Goal: Task Accomplishment & Management: Manage account settings

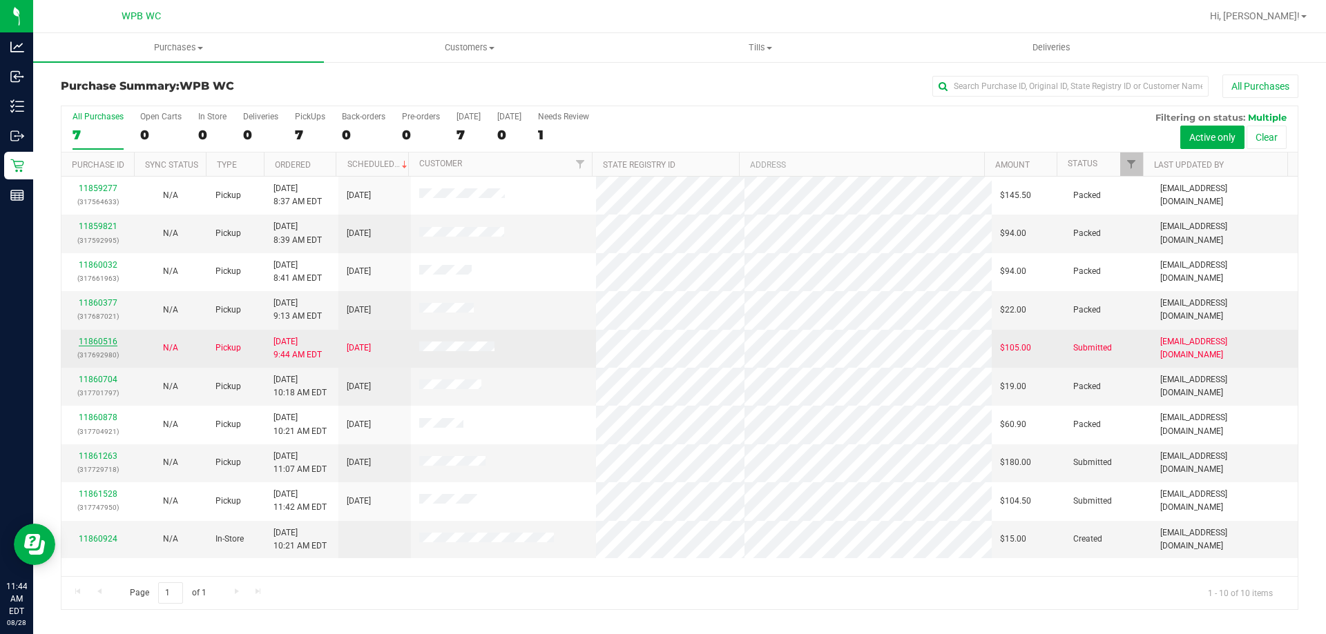
click at [104, 345] on link "11860516" at bounding box center [98, 342] width 39 height 10
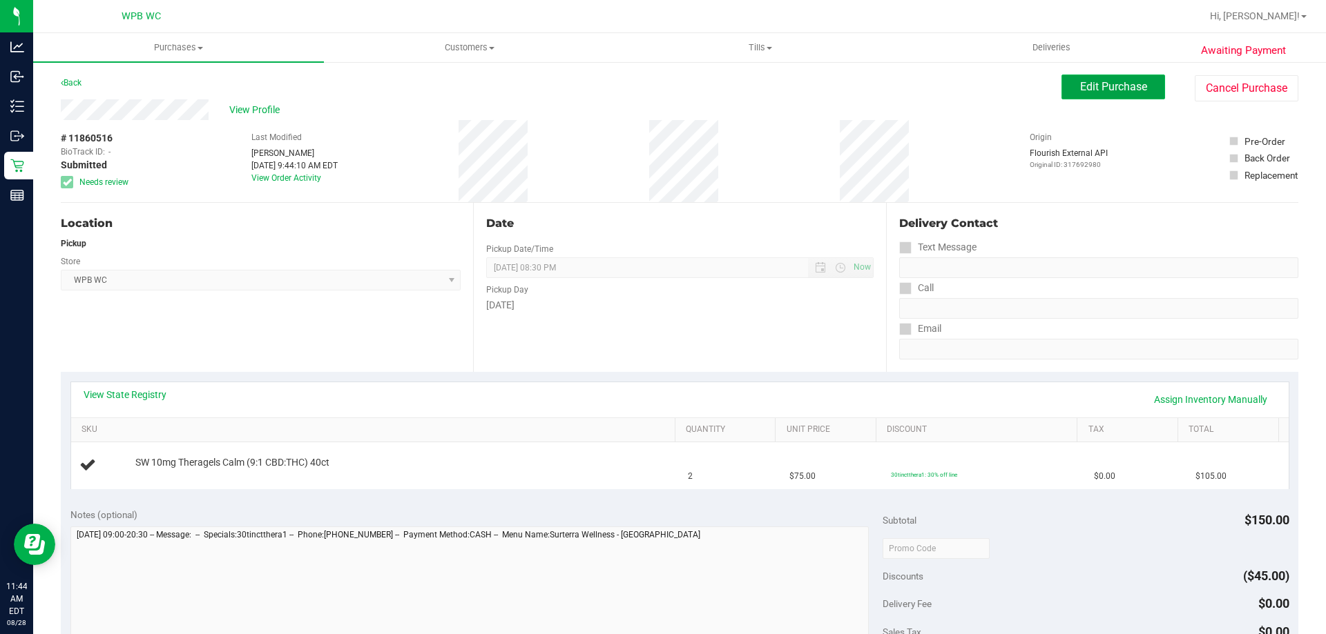
click at [1125, 86] on span "Edit Purchase" at bounding box center [1113, 86] width 67 height 13
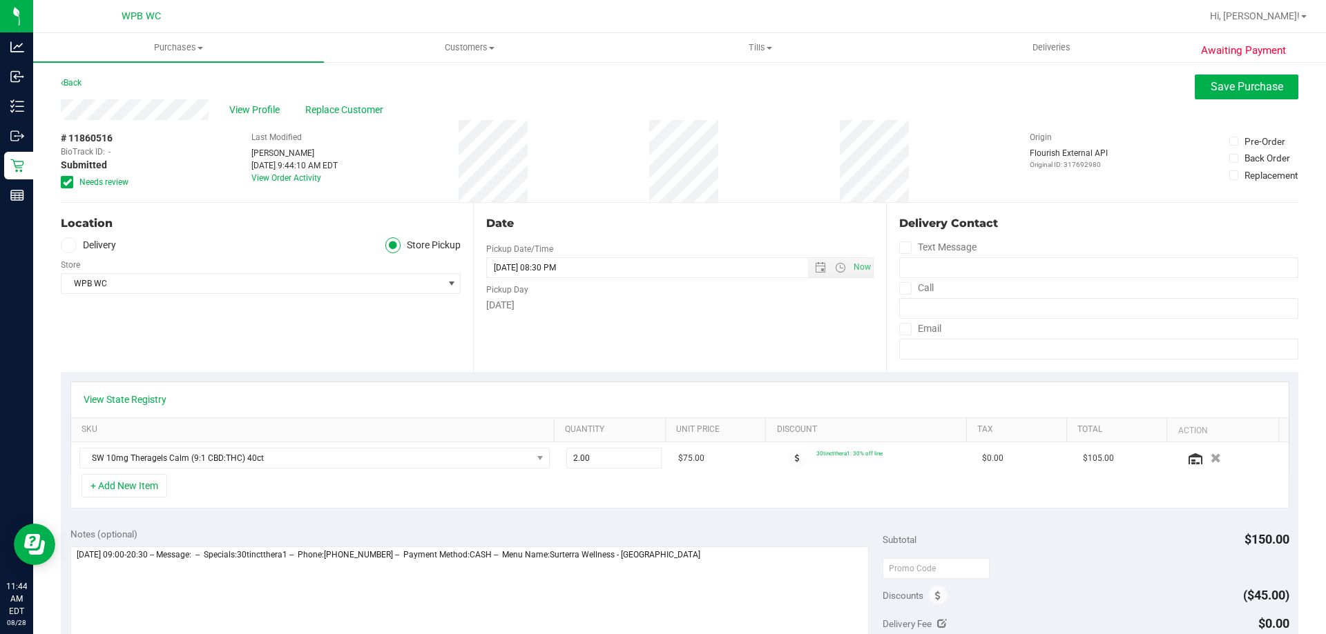
click at [66, 182] on icon at bounding box center [67, 182] width 9 height 0
click at [0, 0] on input "Needs review" at bounding box center [0, 0] width 0 height 0
click at [1243, 87] on span "Save Purchase" at bounding box center [1246, 86] width 72 height 13
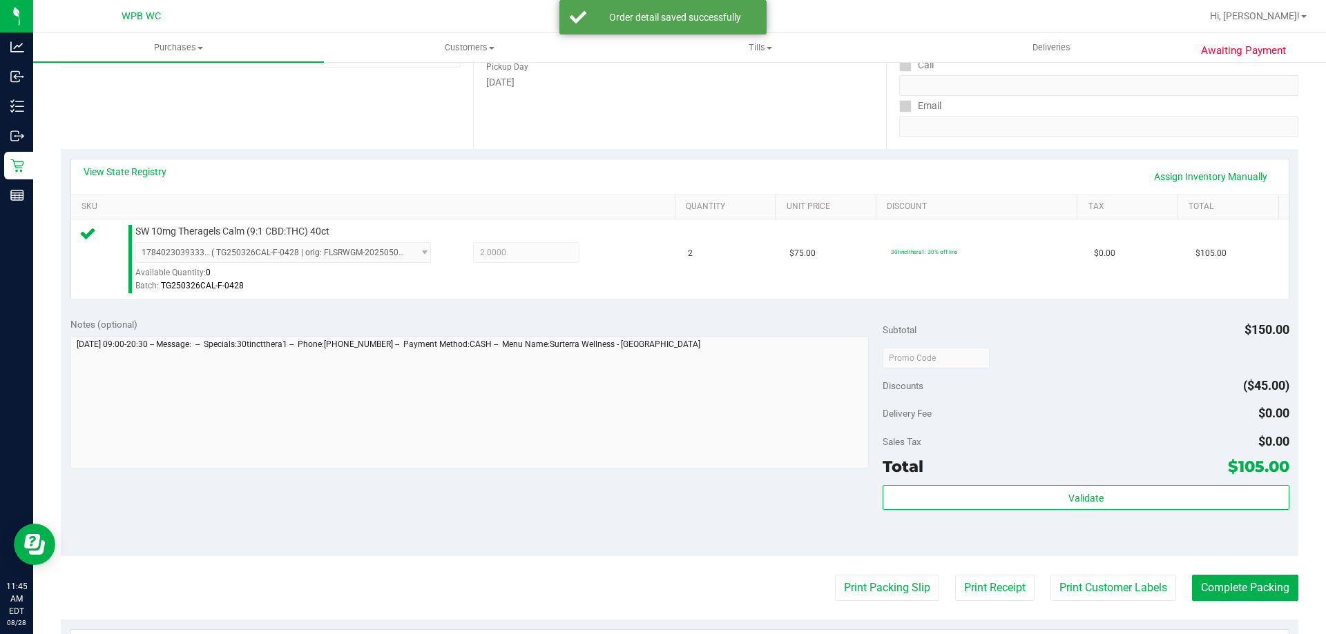
scroll to position [345, 0]
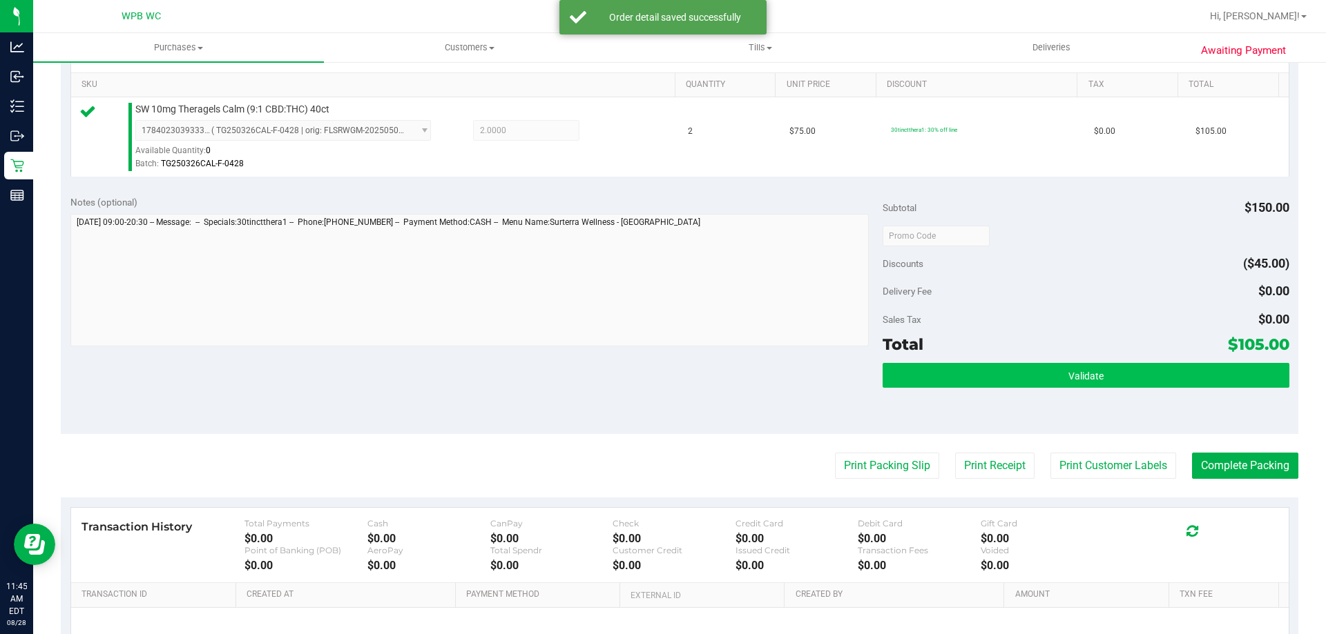
drag, startPoint x: 1004, startPoint y: 342, endPoint x: 991, endPoint y: 368, distance: 28.4
click at [1004, 344] on div "Total $105.00" at bounding box center [1085, 344] width 406 height 25
click at [991, 369] on button "Validate" at bounding box center [1085, 375] width 406 height 25
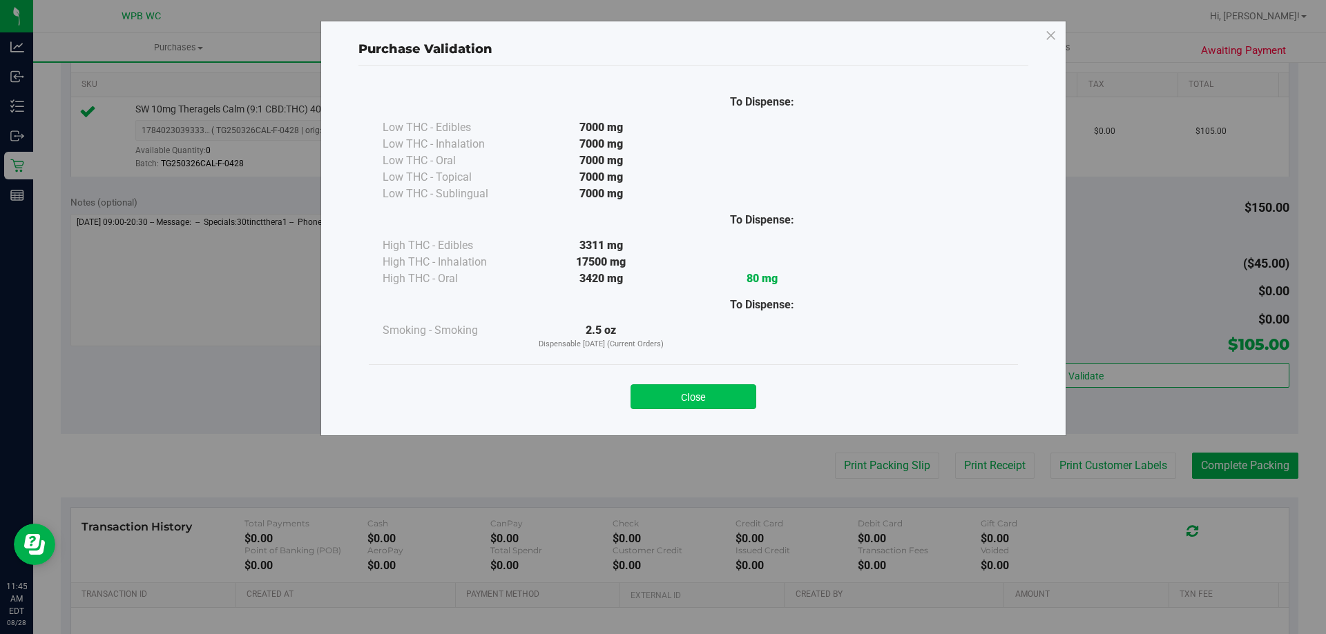
click at [718, 389] on button "Close" at bounding box center [693, 397] width 126 height 25
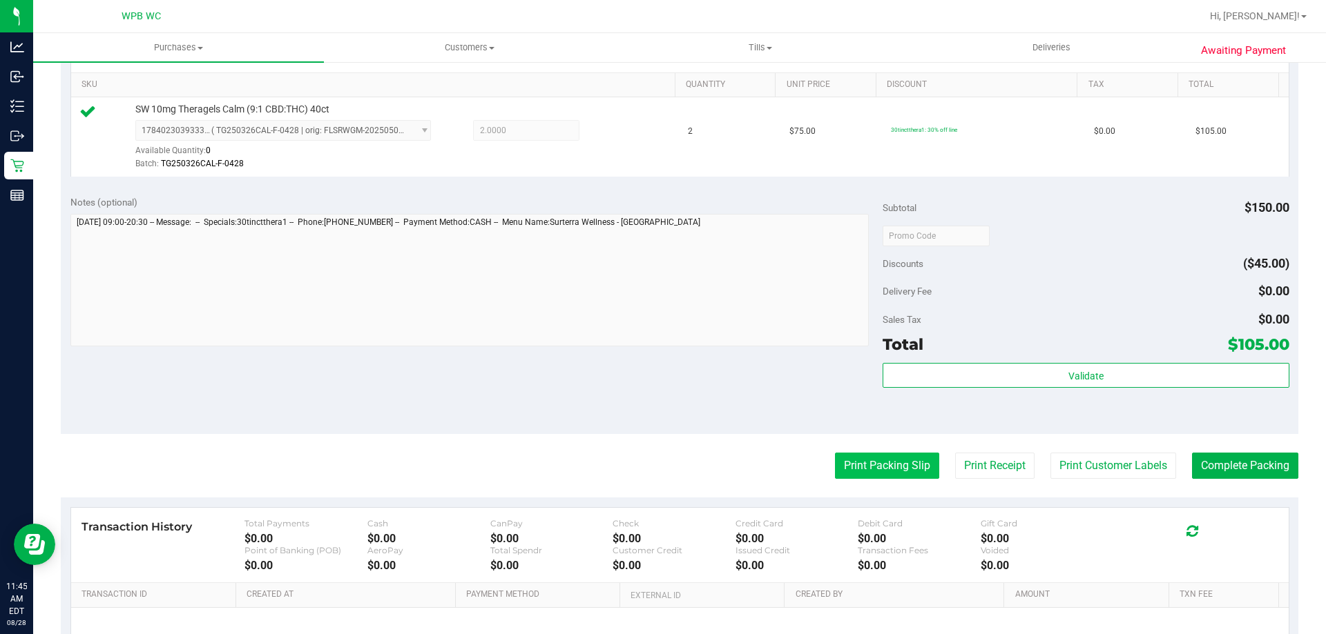
click at [900, 465] on button "Print Packing Slip" at bounding box center [887, 466] width 104 height 26
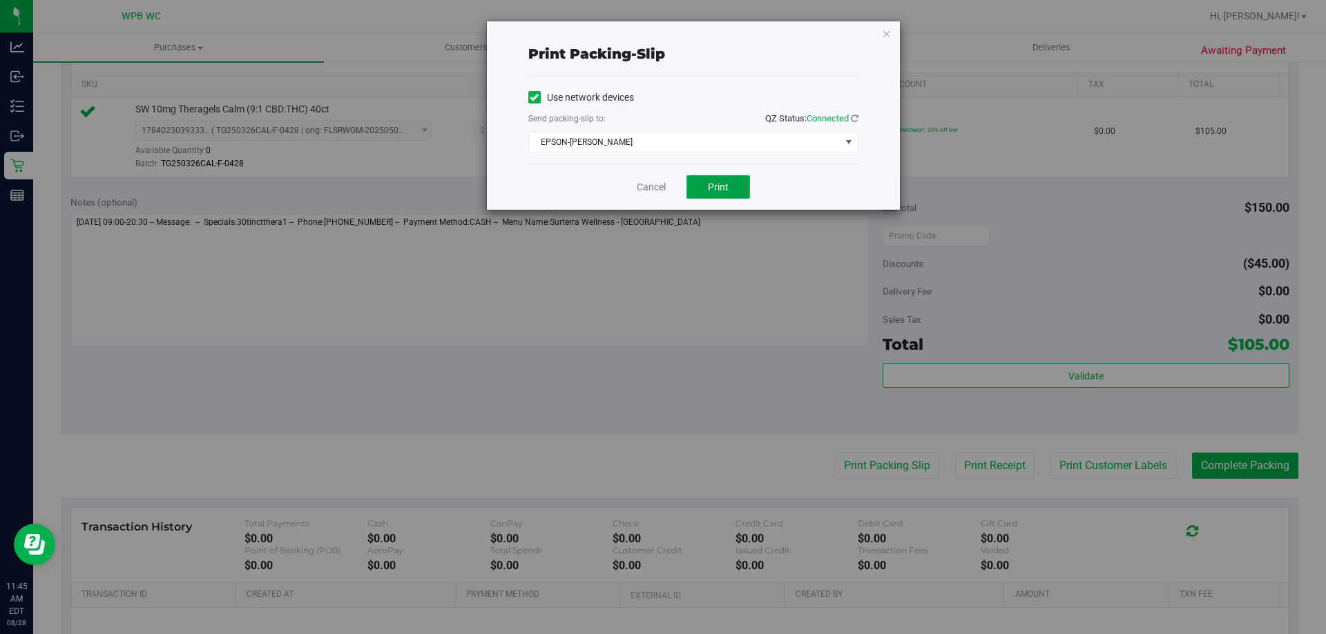
click at [737, 193] on button "Print" at bounding box center [718, 186] width 64 height 23
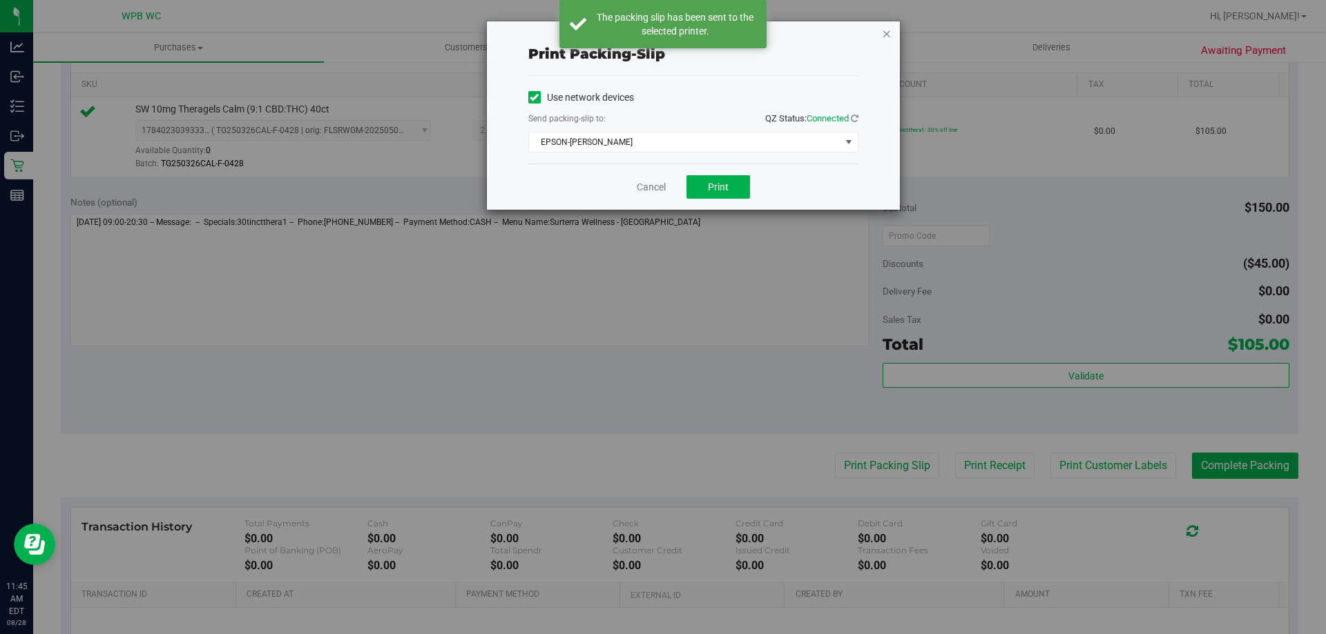
click at [884, 28] on icon "button" at bounding box center [887, 33] width 10 height 17
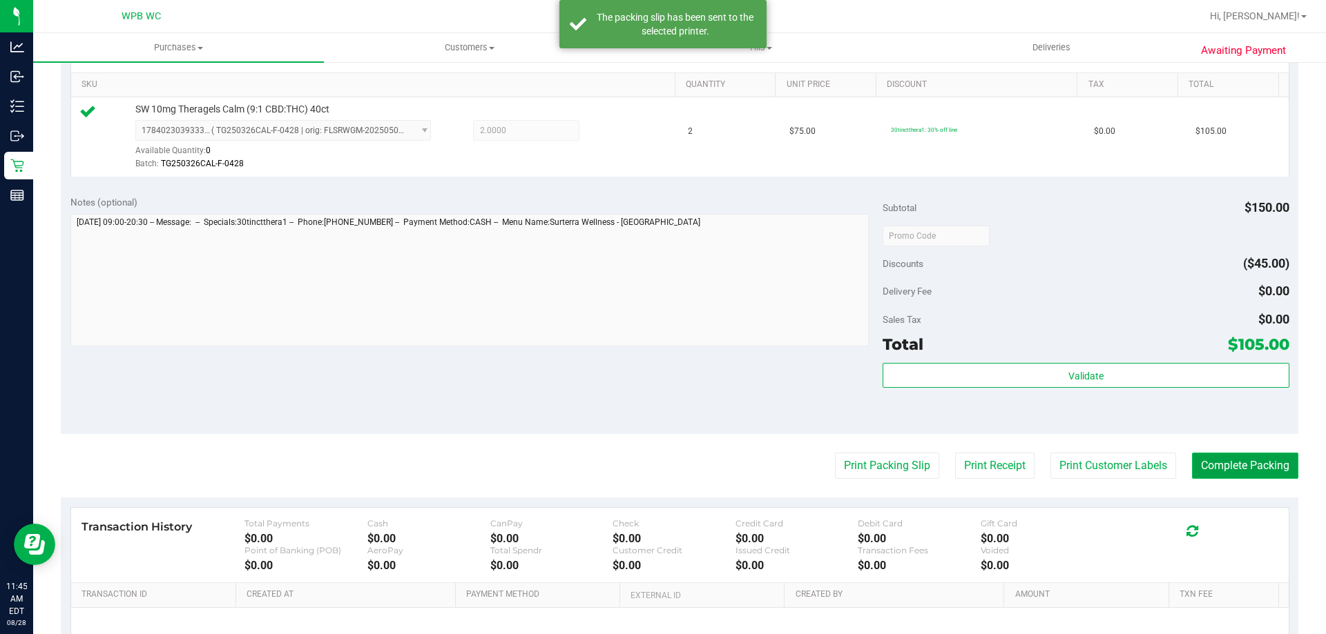
click at [1236, 465] on button "Complete Packing" at bounding box center [1245, 466] width 106 height 26
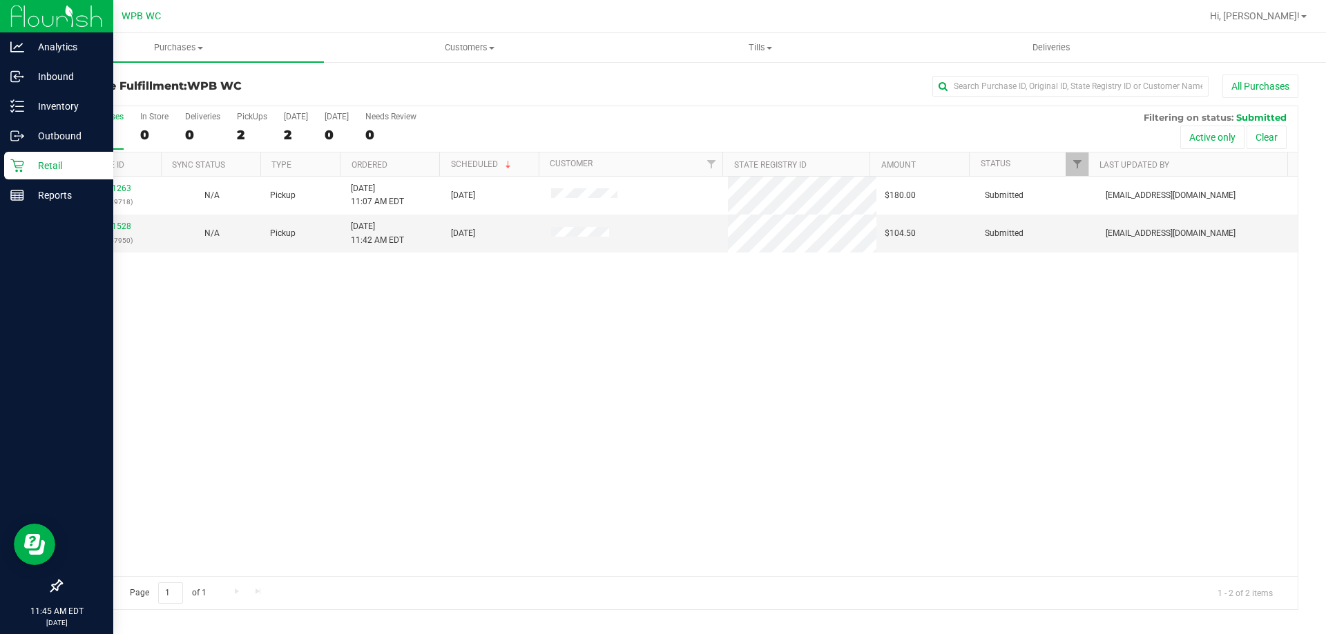
click at [22, 166] on icon at bounding box center [16, 165] width 13 height 13
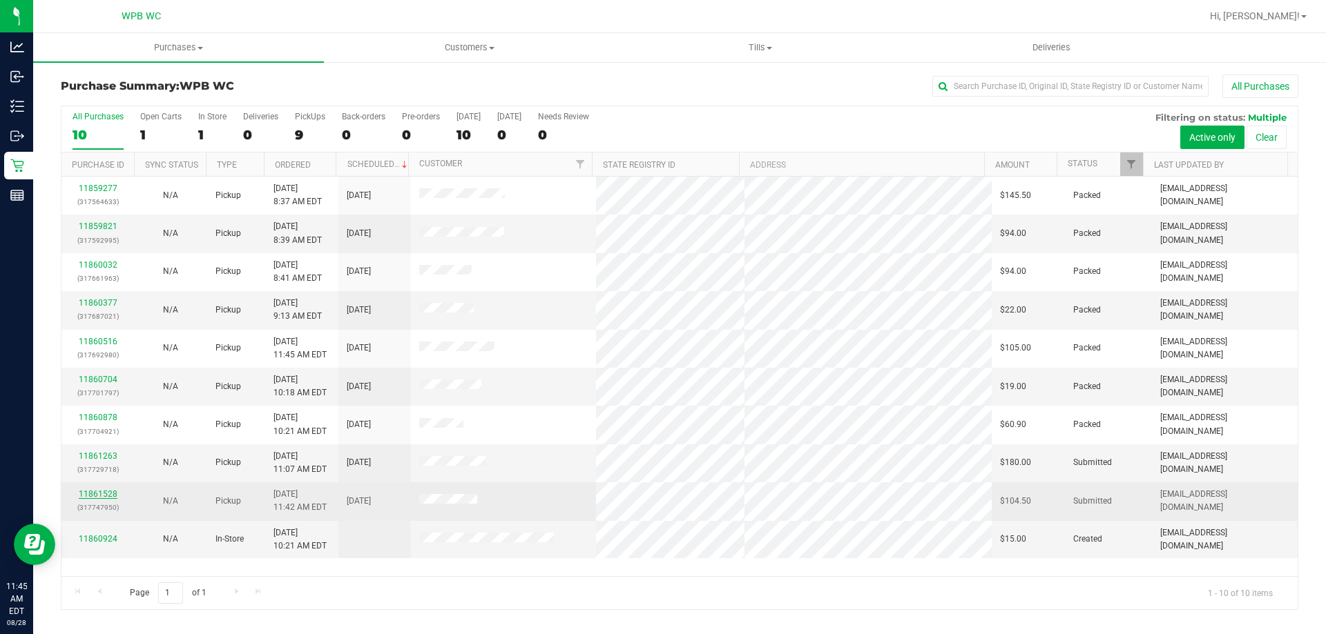
click at [105, 491] on link "11861528" at bounding box center [98, 494] width 39 height 10
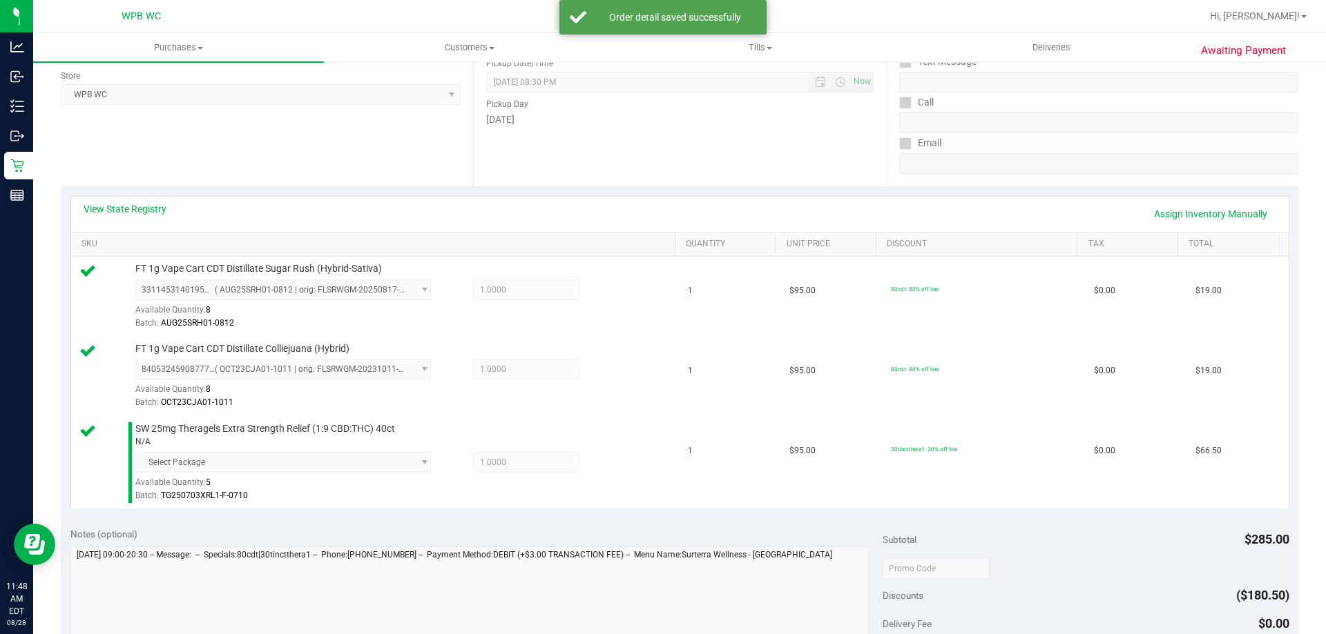
scroll to position [414, 0]
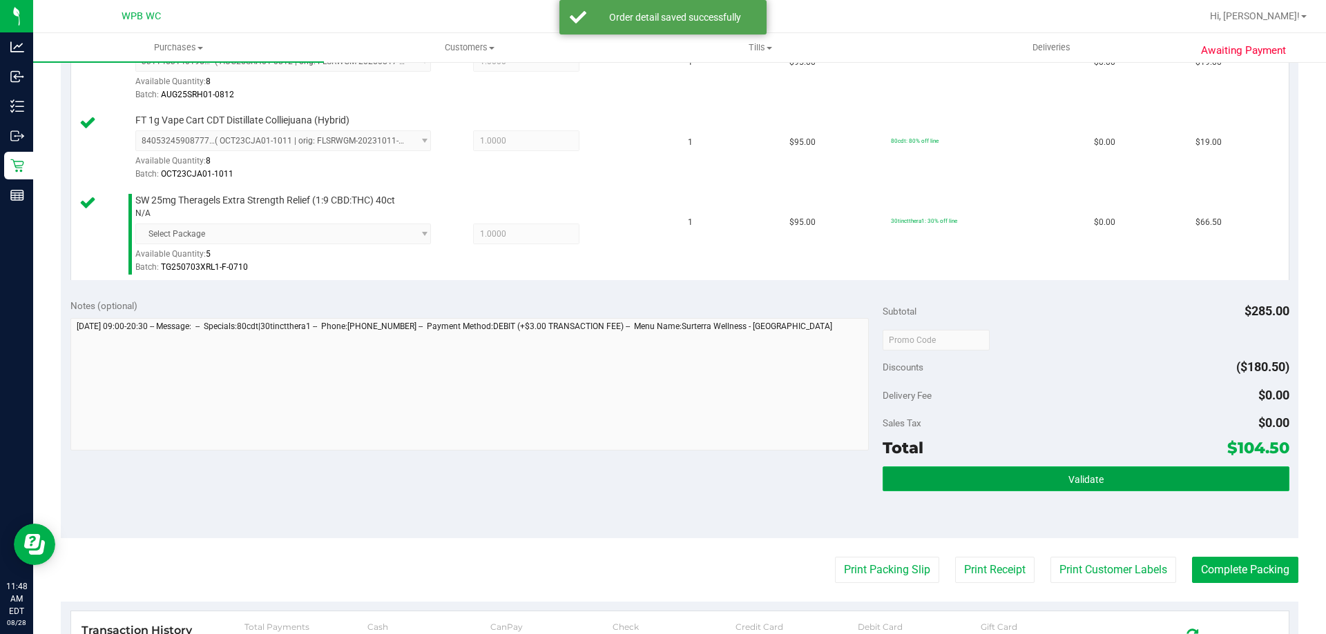
click at [1020, 476] on button "Validate" at bounding box center [1085, 479] width 406 height 25
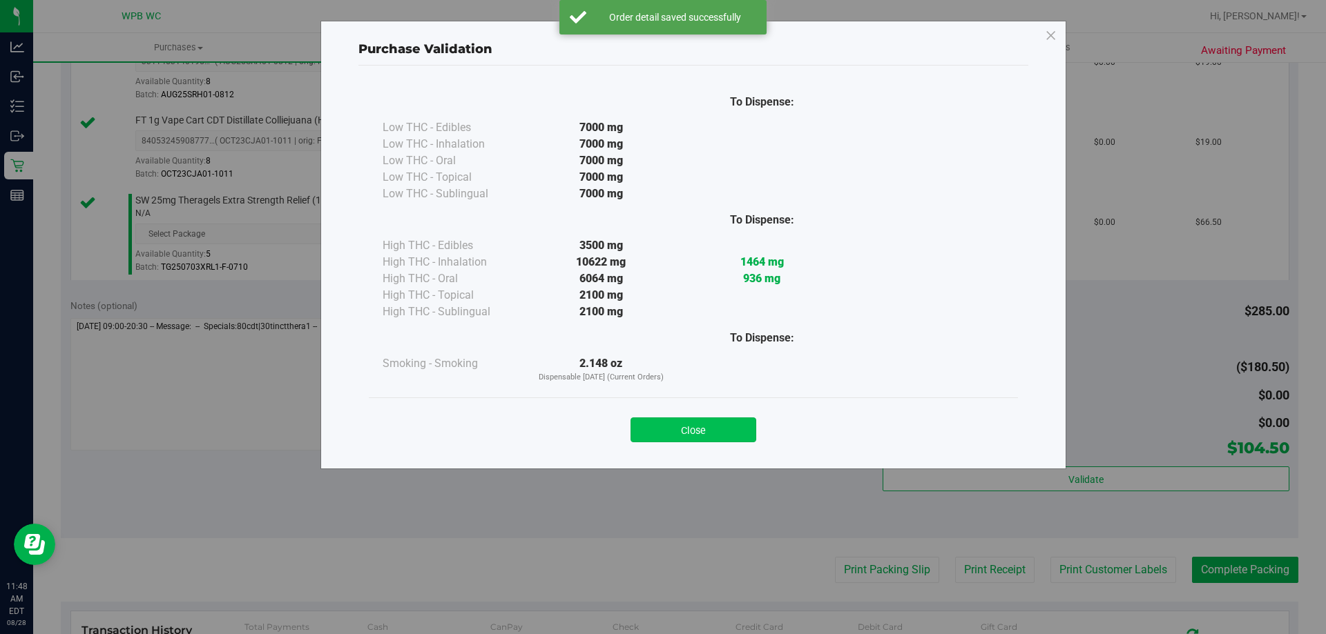
click at [678, 426] on button "Close" at bounding box center [693, 430] width 126 height 25
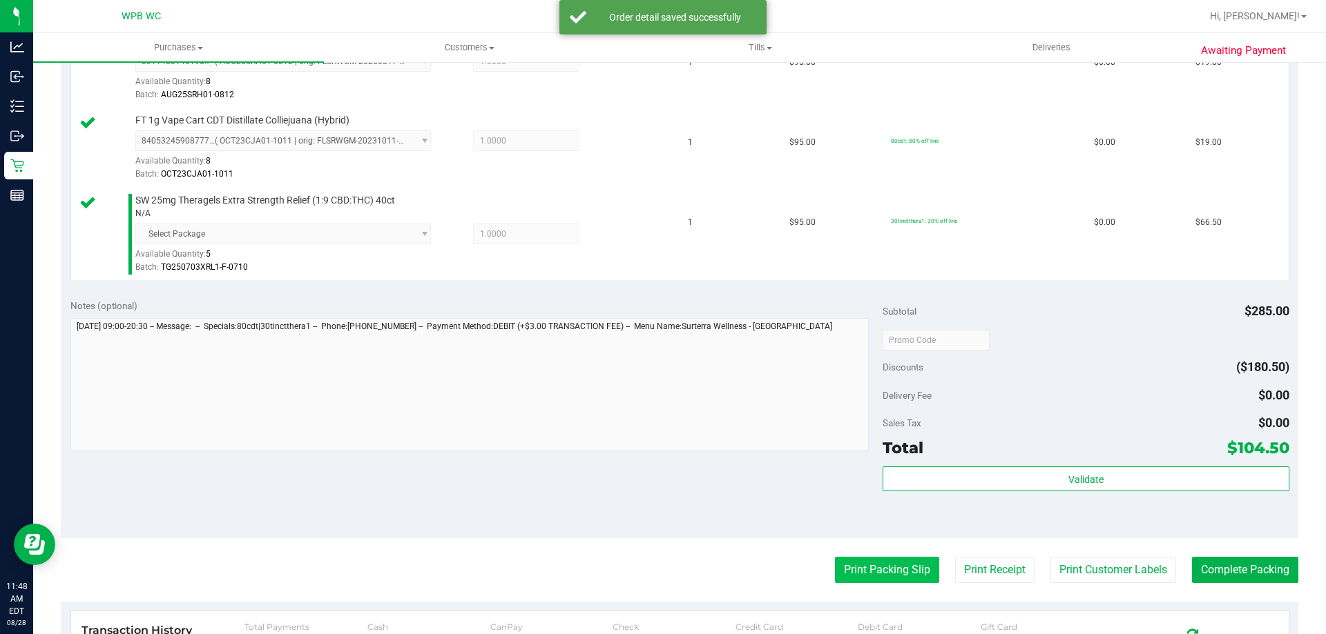
click at [882, 566] on button "Print Packing Slip" at bounding box center [887, 570] width 104 height 26
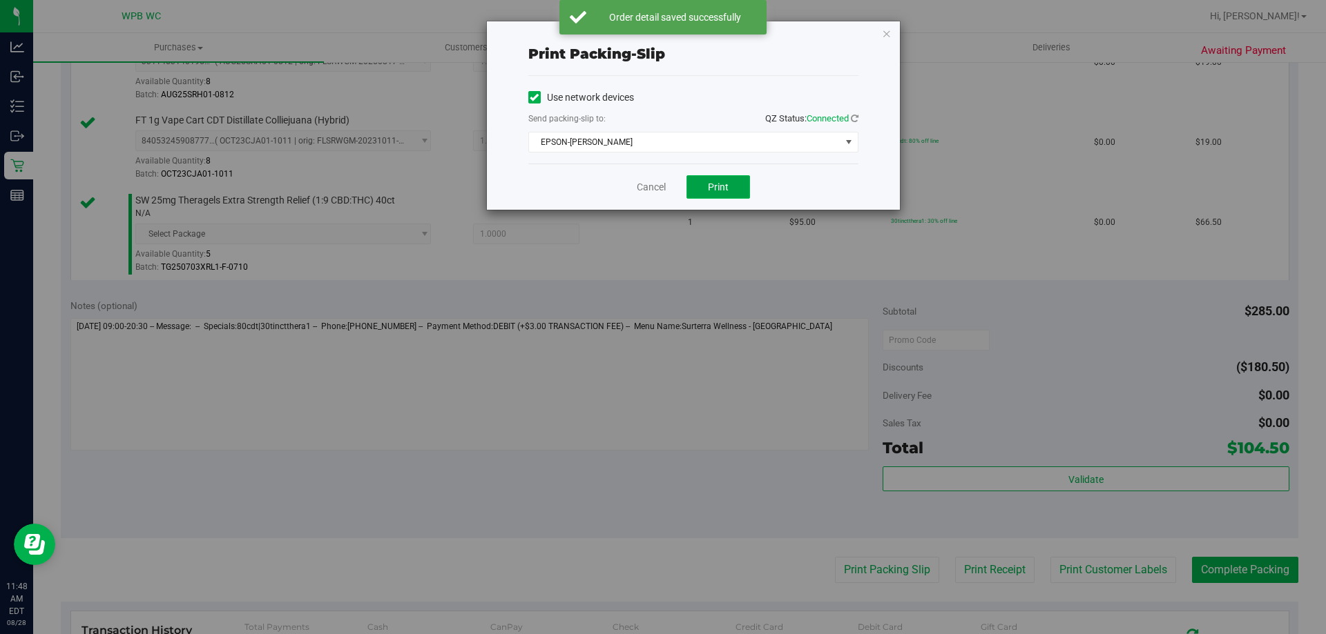
click at [728, 180] on button "Print" at bounding box center [718, 186] width 64 height 23
click at [874, 28] on div "Print packing-slip Use network devices Send packing-slip to: QZ Status: Connect…" at bounding box center [693, 115] width 413 height 188
click at [885, 31] on icon "button" at bounding box center [887, 33] width 10 height 17
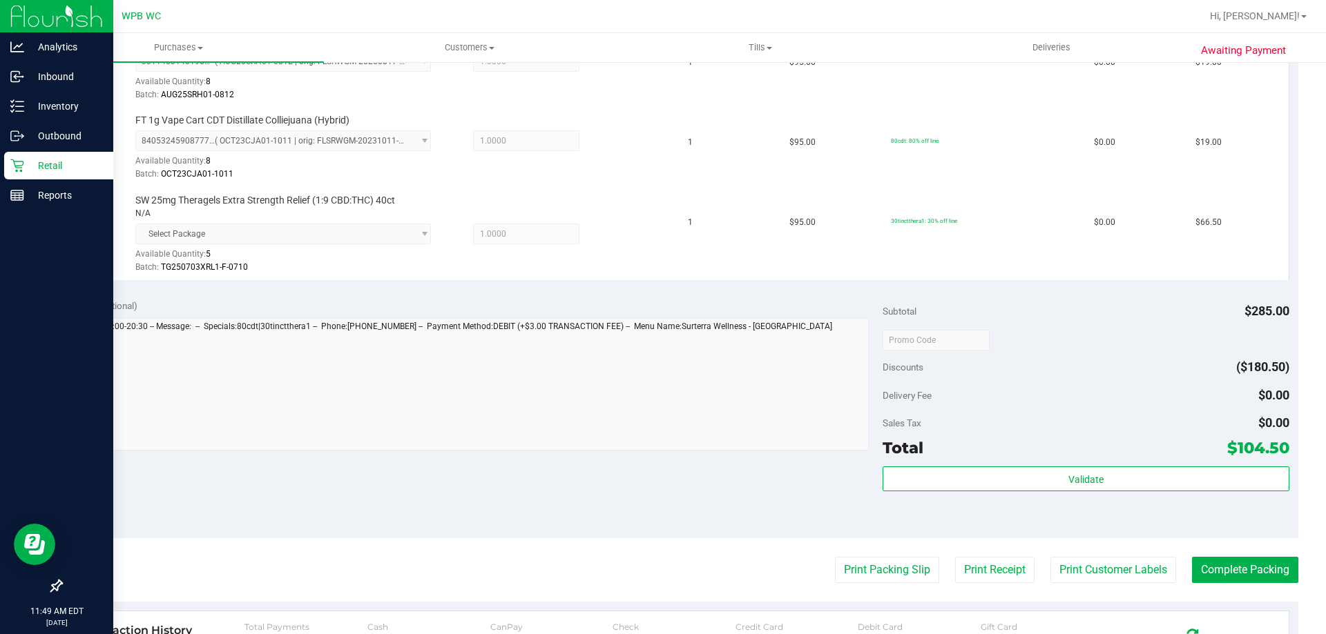
click at [52, 152] on div "Retail" at bounding box center [58, 166] width 109 height 28
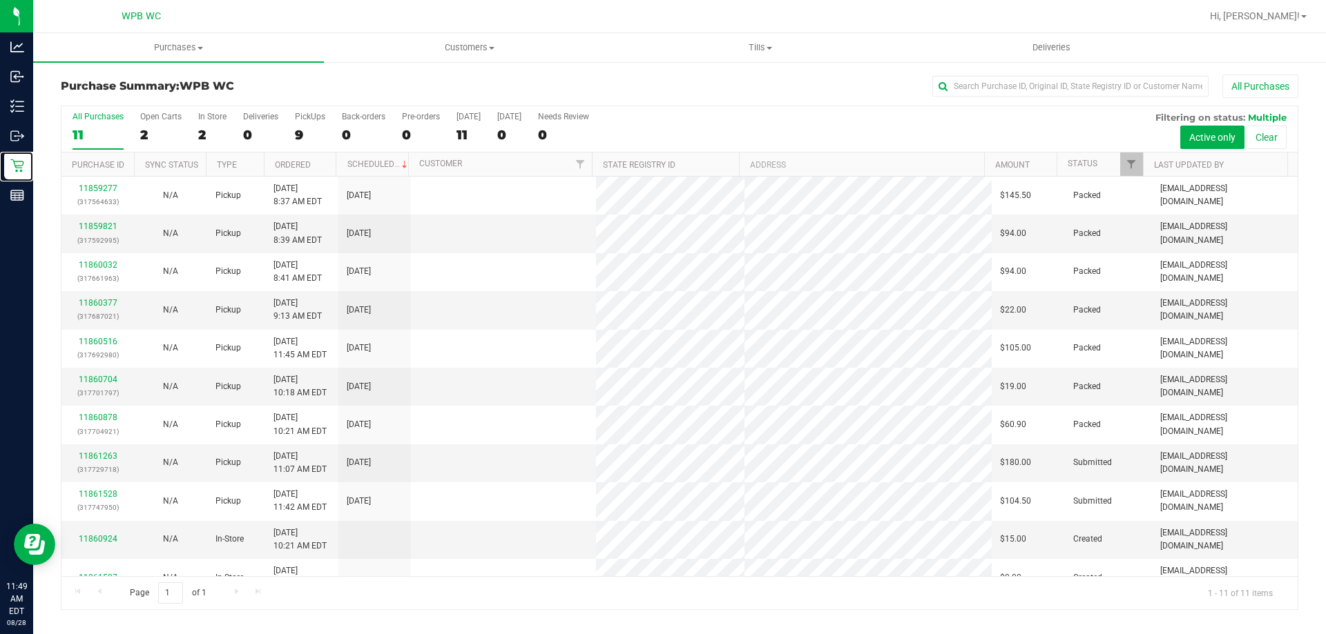
scroll to position [20, 0]
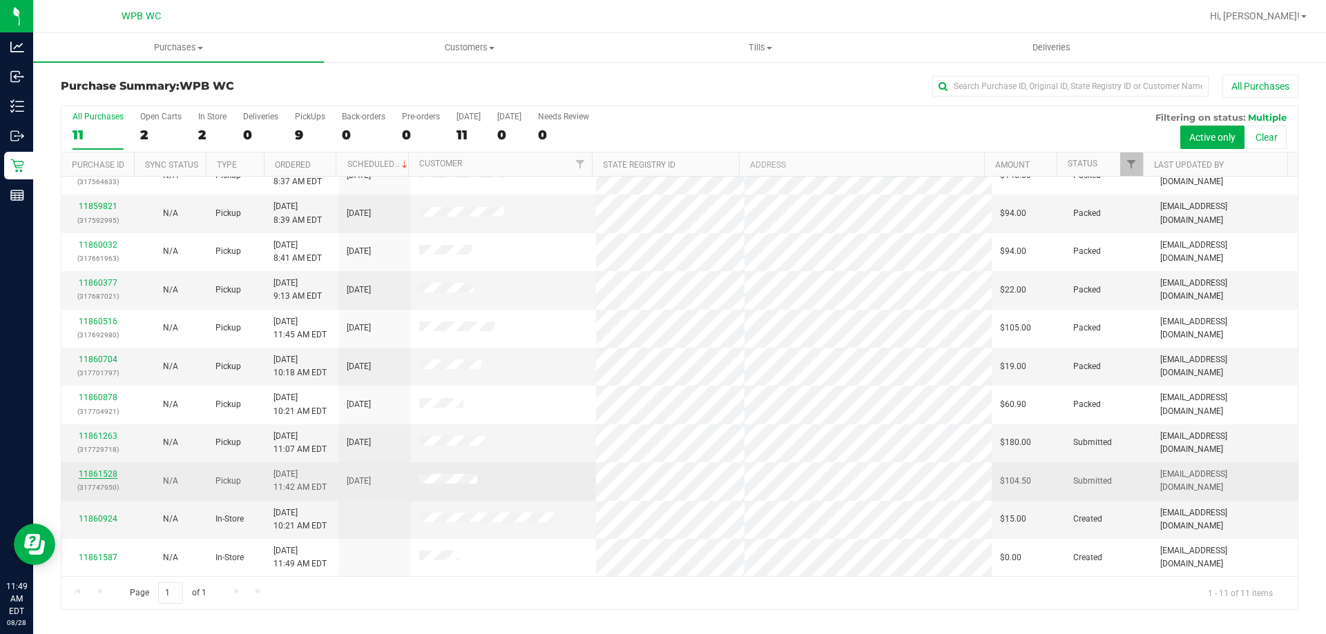
click at [92, 472] on link "11861528" at bounding box center [98, 474] width 39 height 10
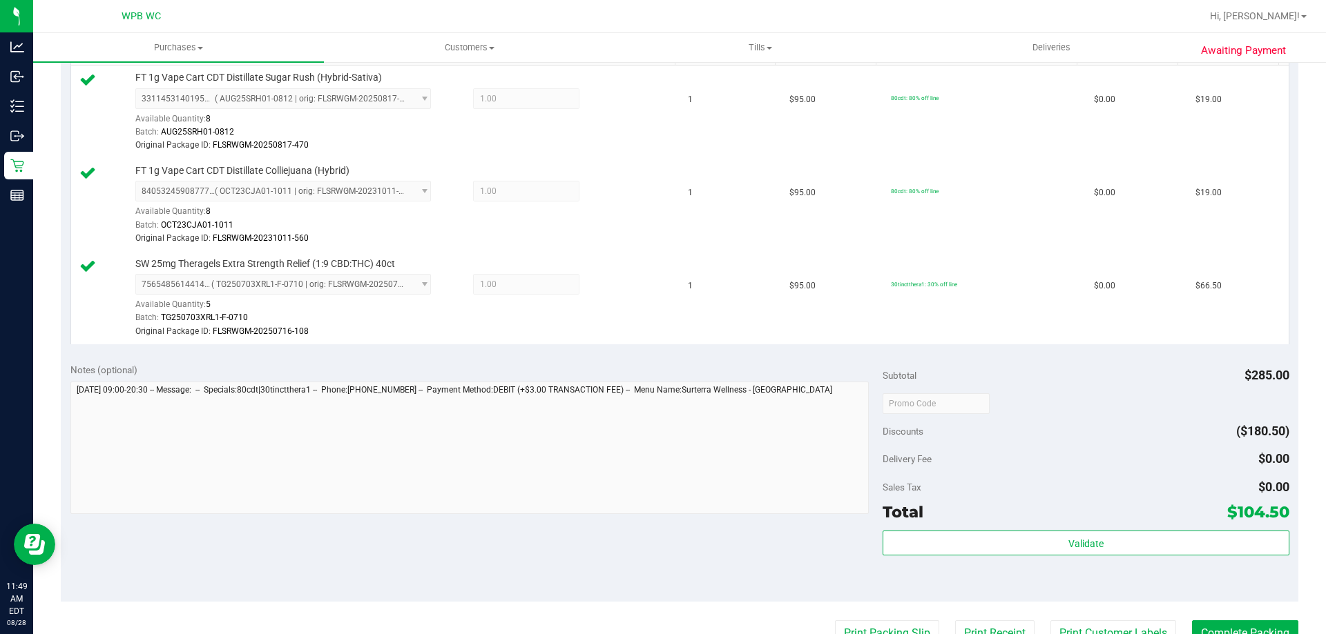
scroll to position [552, 0]
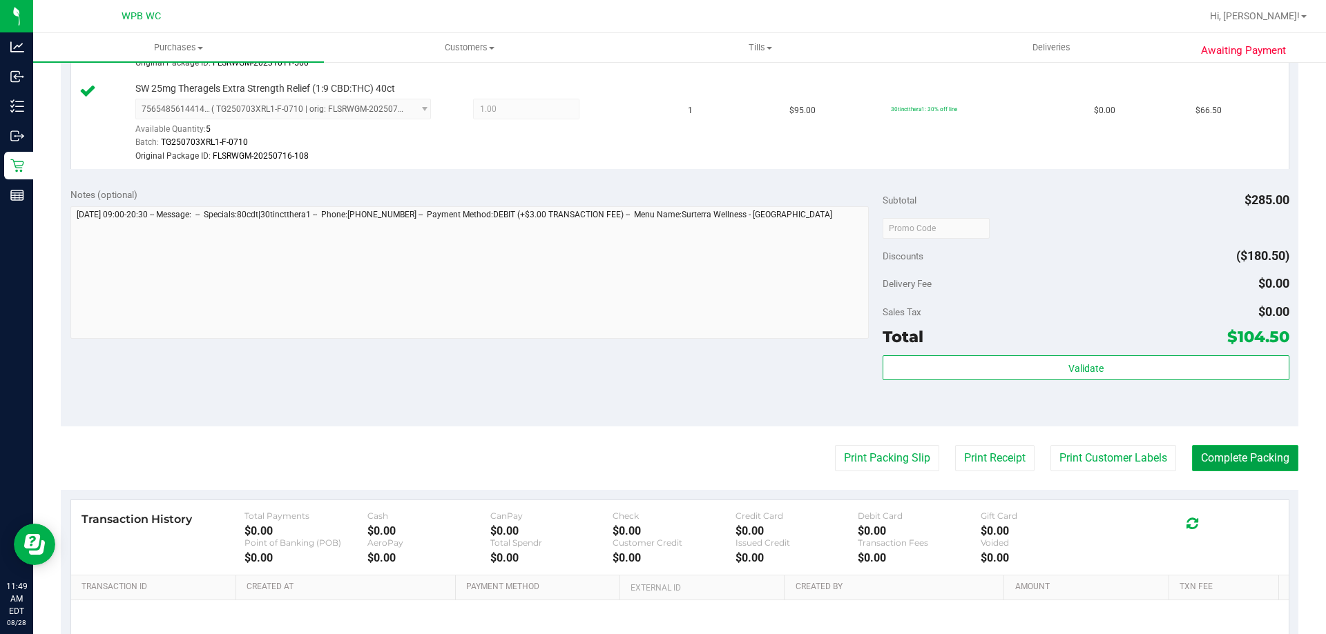
click at [1227, 447] on button "Complete Packing" at bounding box center [1245, 458] width 106 height 26
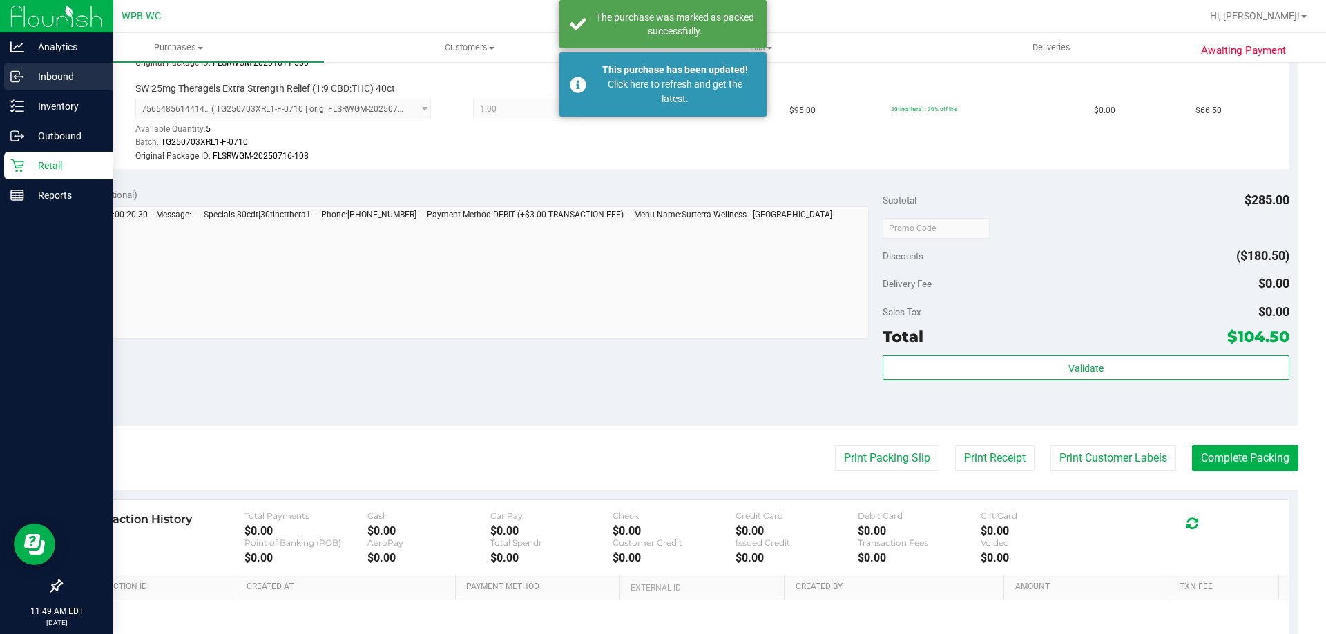
click at [28, 75] on p "Inbound" at bounding box center [65, 76] width 83 height 17
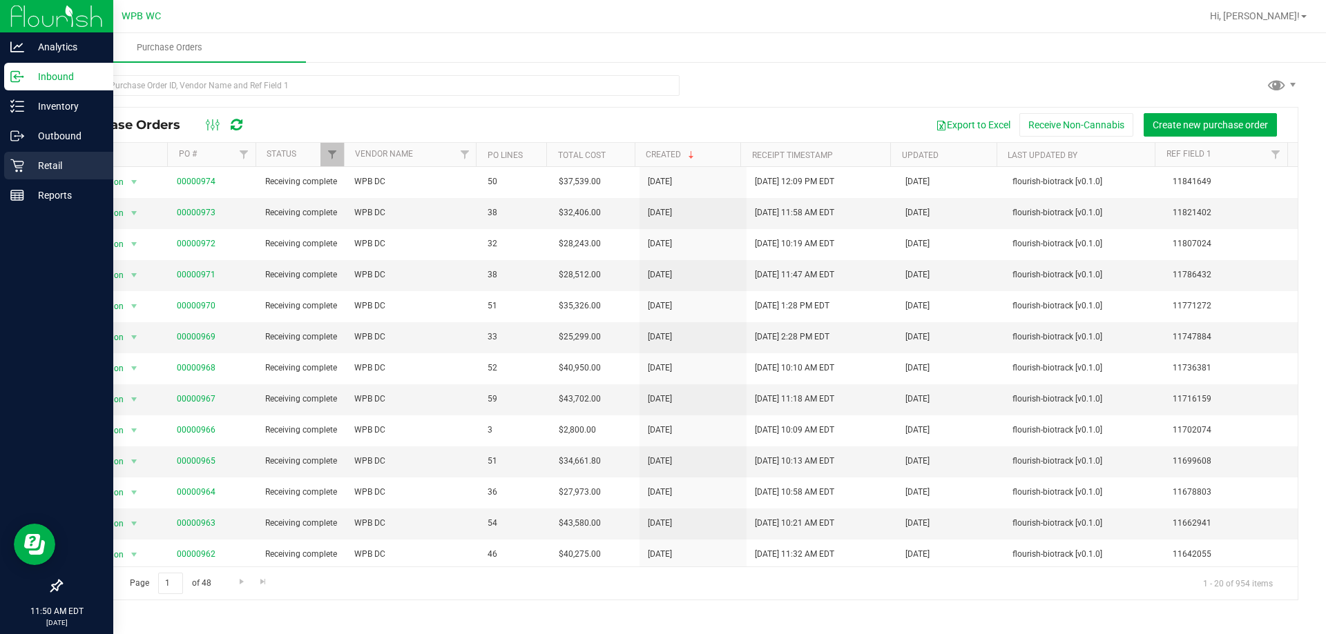
click at [61, 162] on p "Retail" at bounding box center [65, 165] width 83 height 17
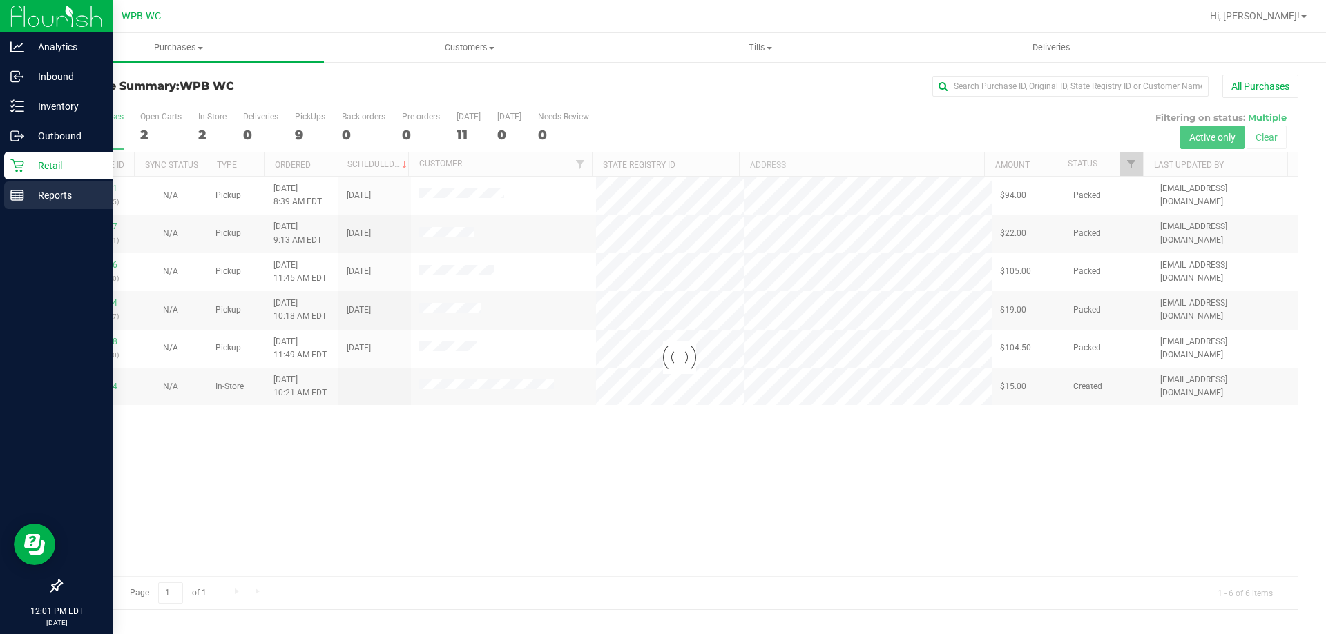
click at [43, 190] on p "Reports" at bounding box center [65, 195] width 83 height 17
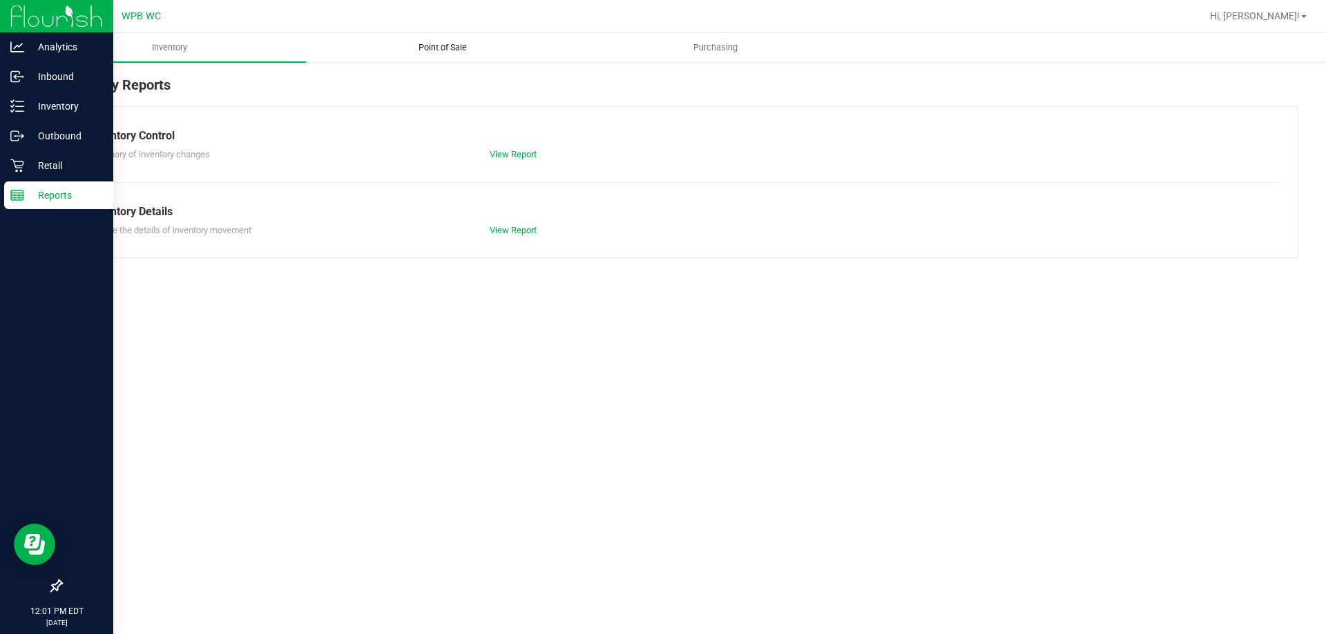
click at [423, 37] on uib-tab-heading "Point of Sale" at bounding box center [442, 48] width 271 height 28
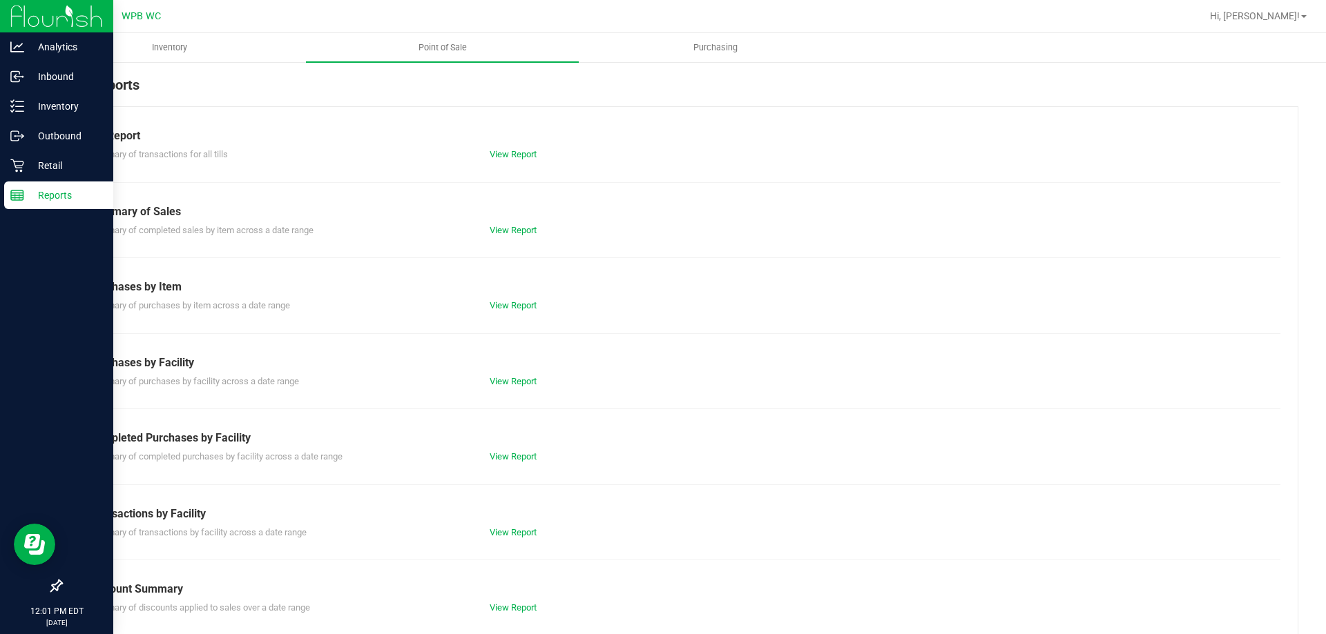
click at [504, 462] on div "View Report" at bounding box center [579, 457] width 200 height 14
click at [505, 454] on link "View Report" at bounding box center [512, 457] width 47 height 10
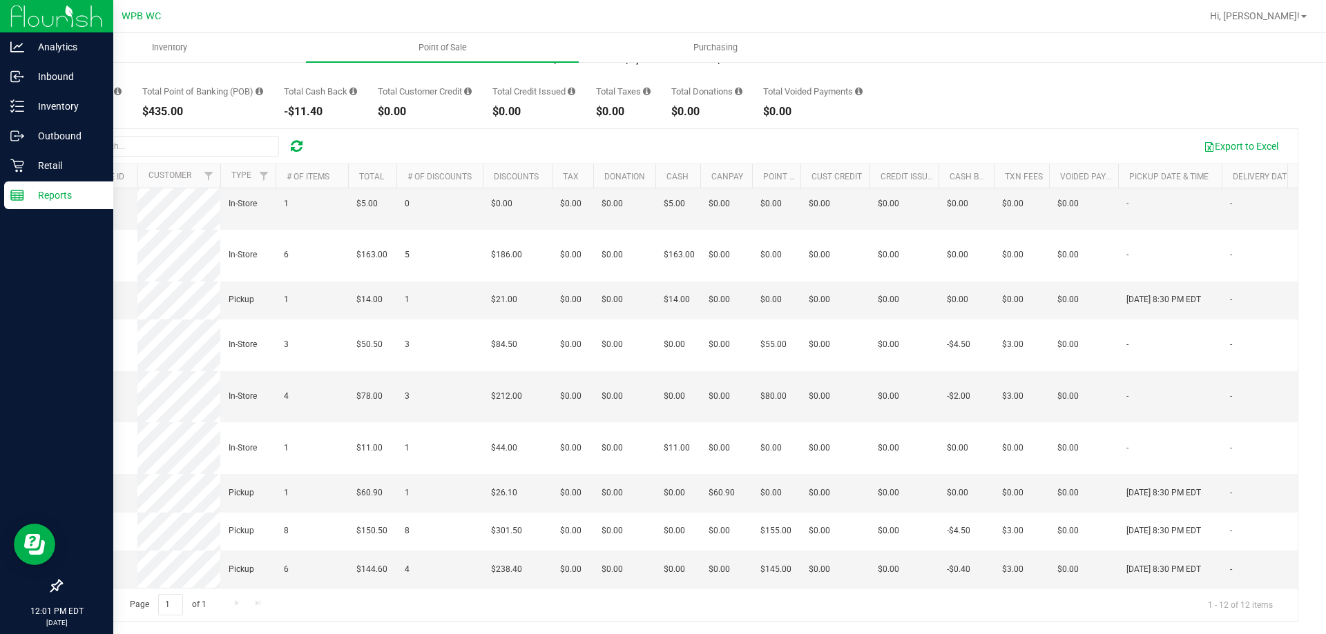
scroll to position [104, 0]
click at [90, 487] on span "11860878" at bounding box center [89, 492] width 39 height 10
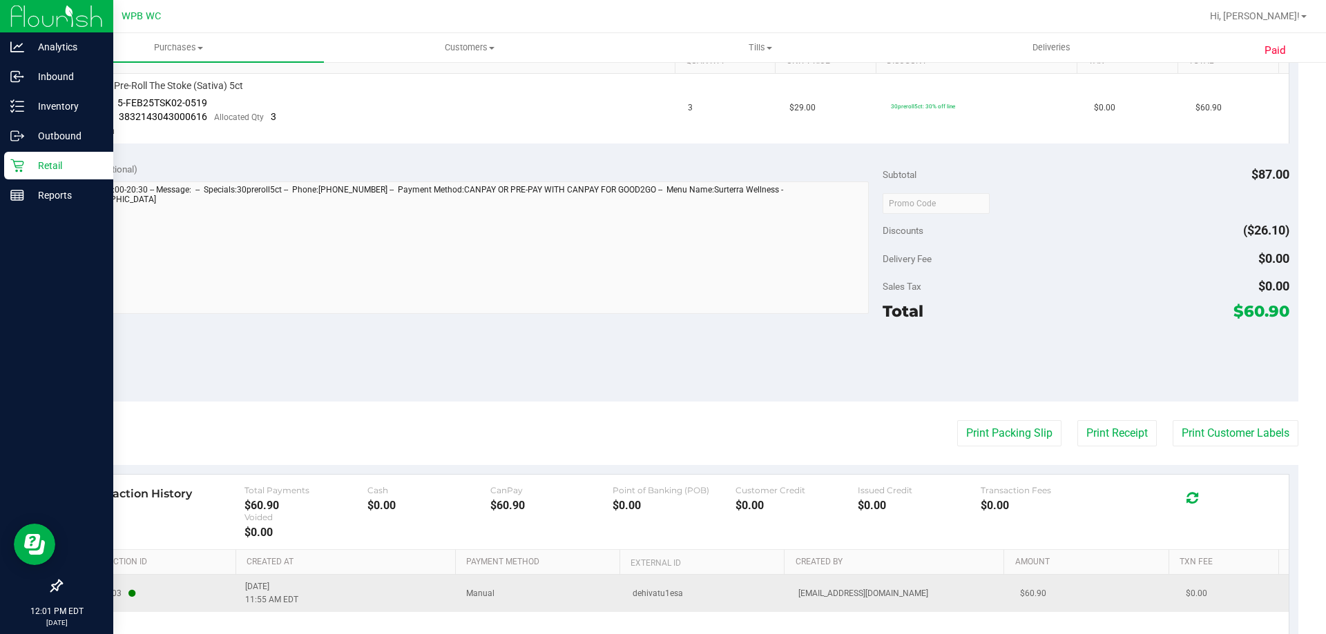
scroll to position [502, 0]
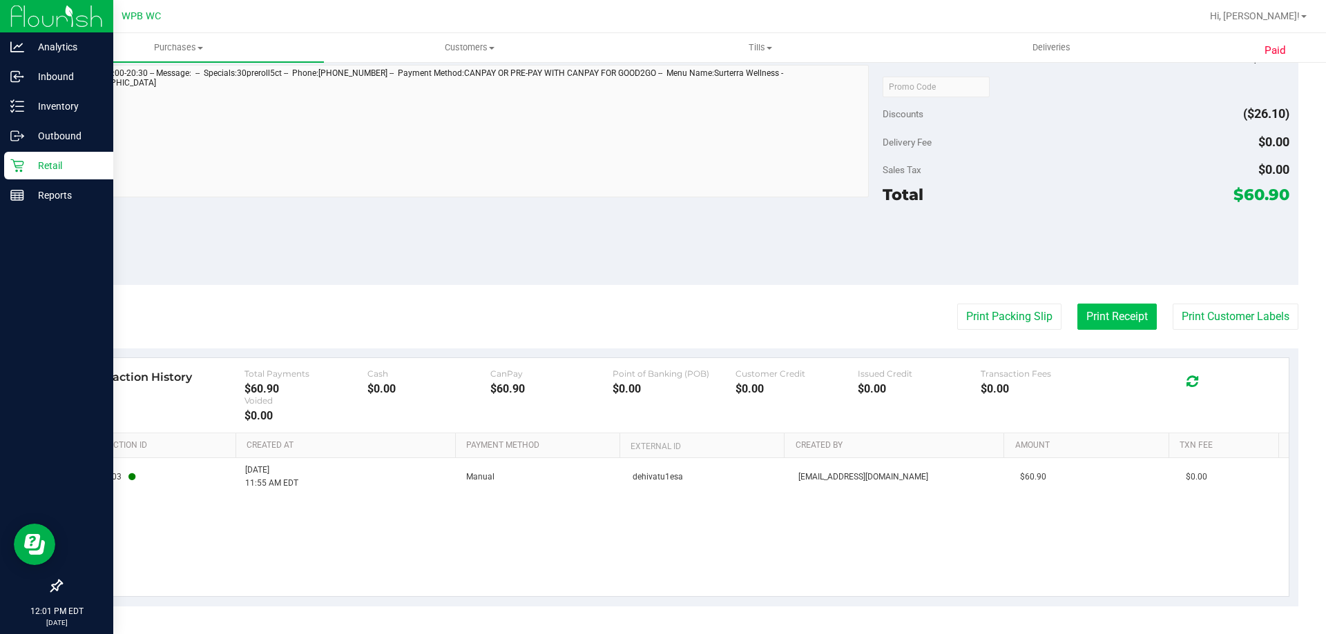
click at [1081, 321] on button "Print Receipt" at bounding box center [1116, 317] width 79 height 26
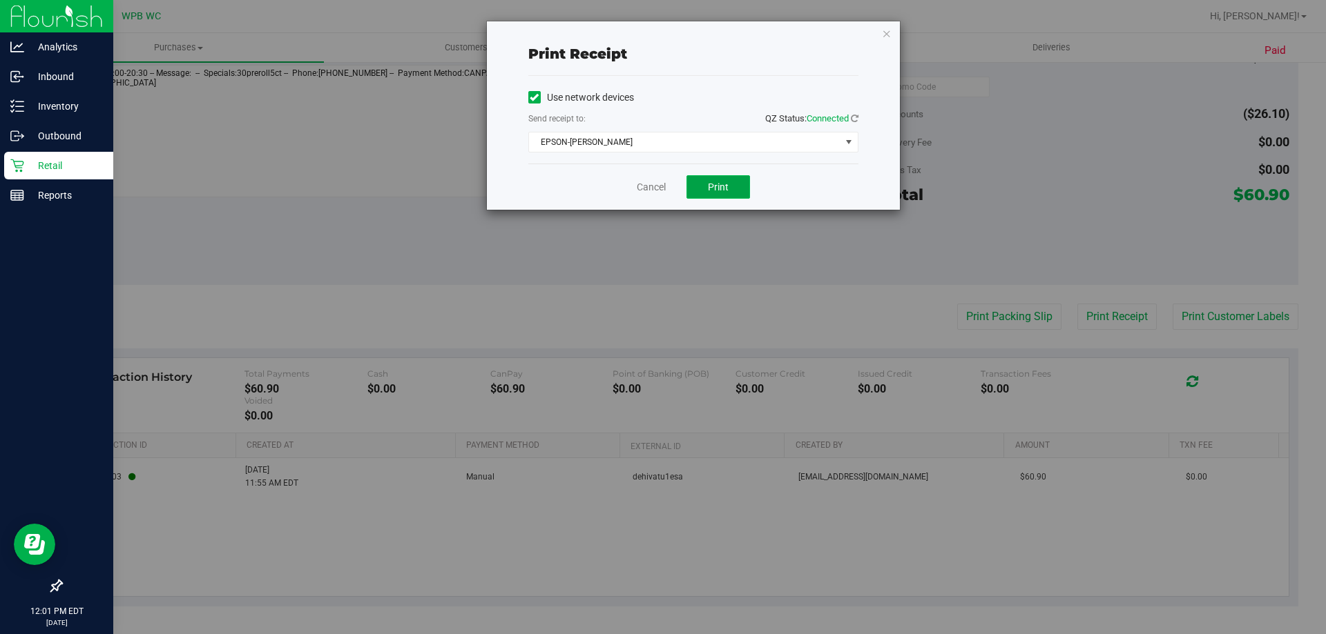
click at [725, 191] on span "Print" at bounding box center [718, 187] width 21 height 11
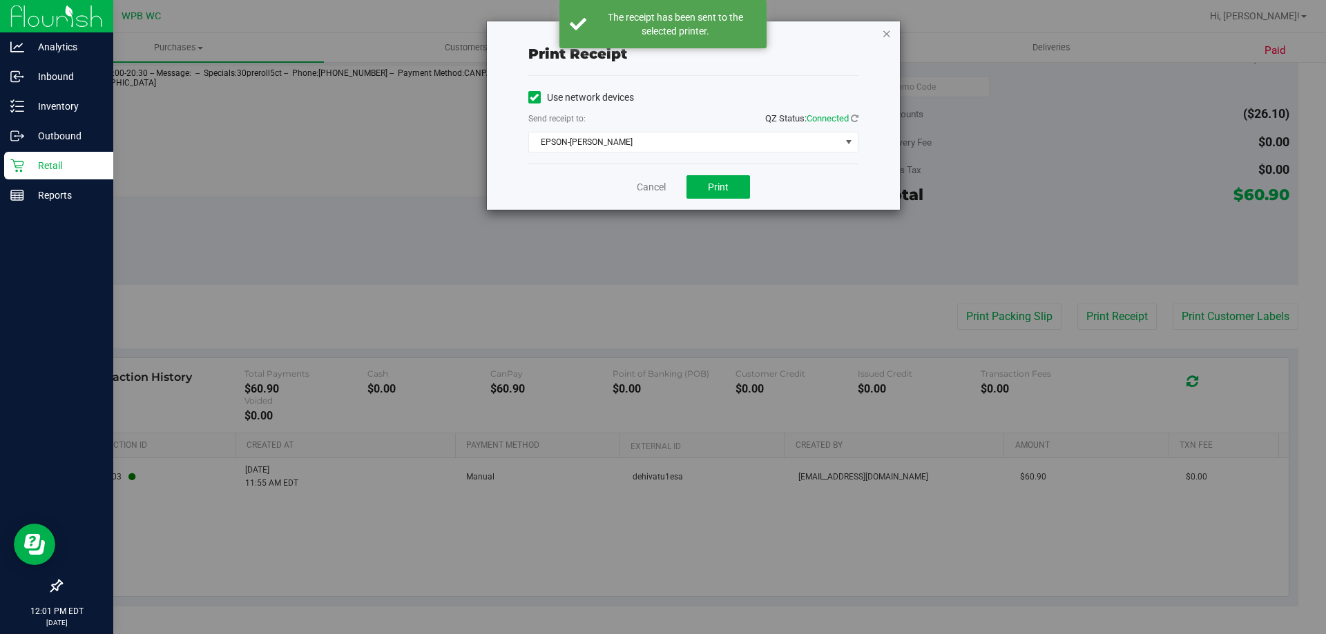
click at [885, 36] on icon "button" at bounding box center [887, 33] width 10 height 17
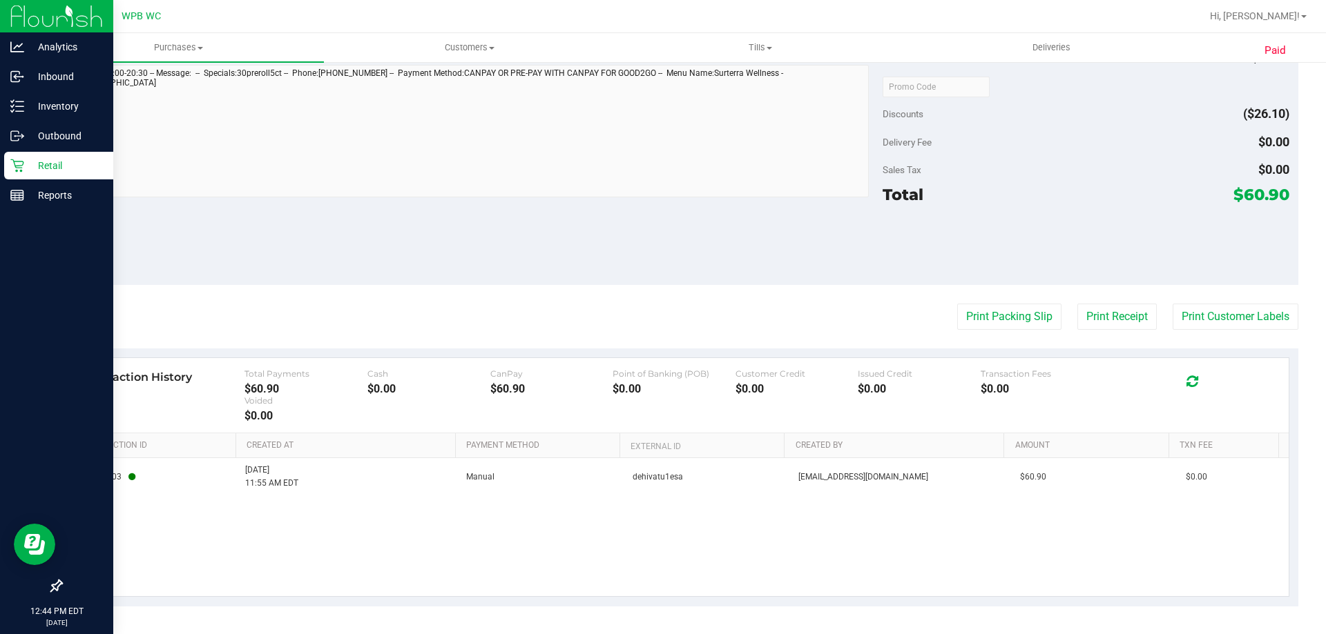
click at [23, 162] on icon at bounding box center [16, 165] width 13 height 13
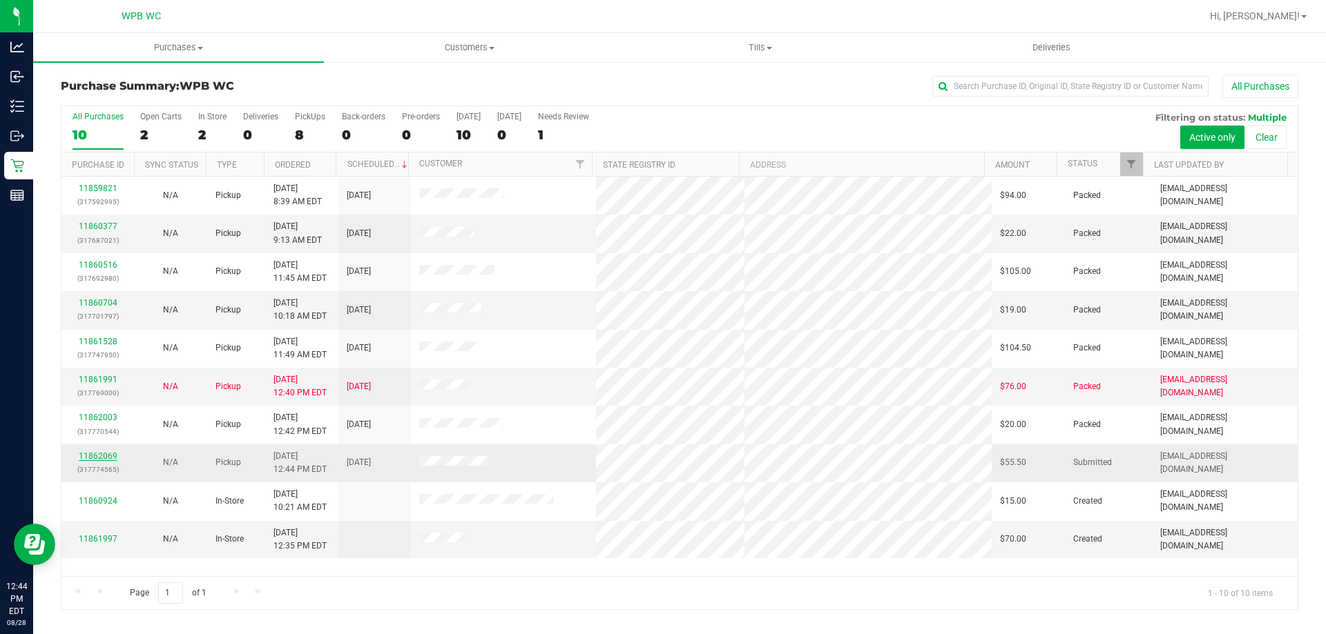
click at [84, 458] on link "11862069" at bounding box center [98, 457] width 39 height 10
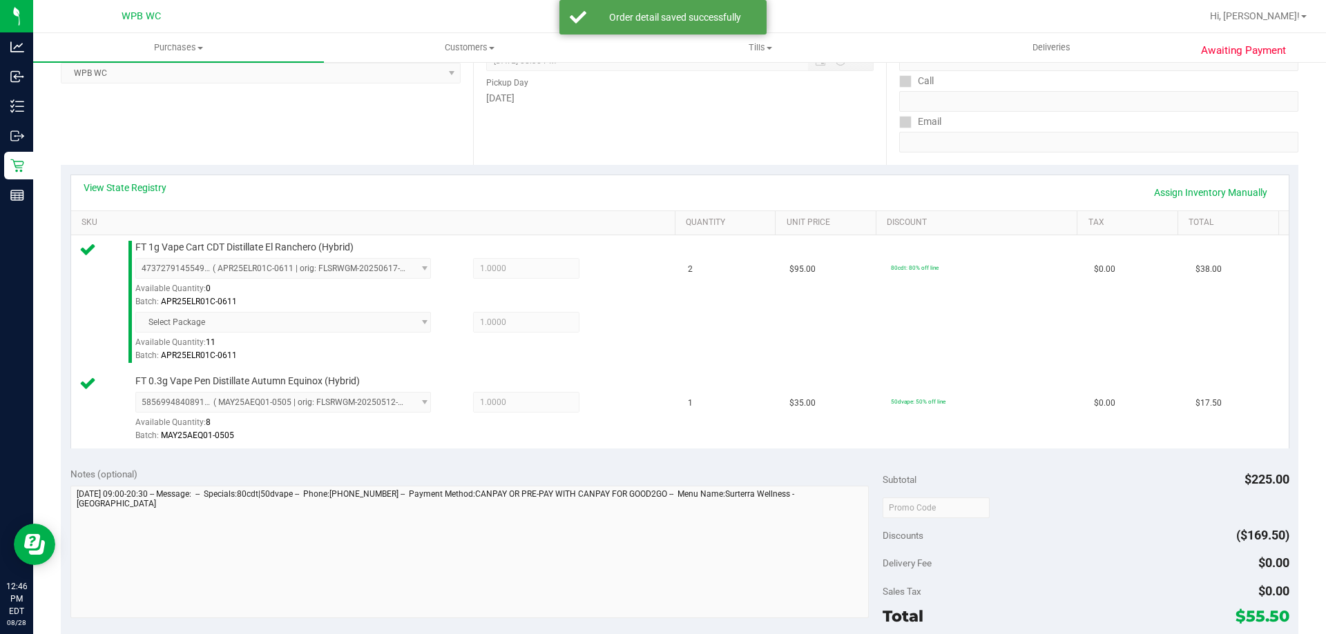
scroll to position [483, 0]
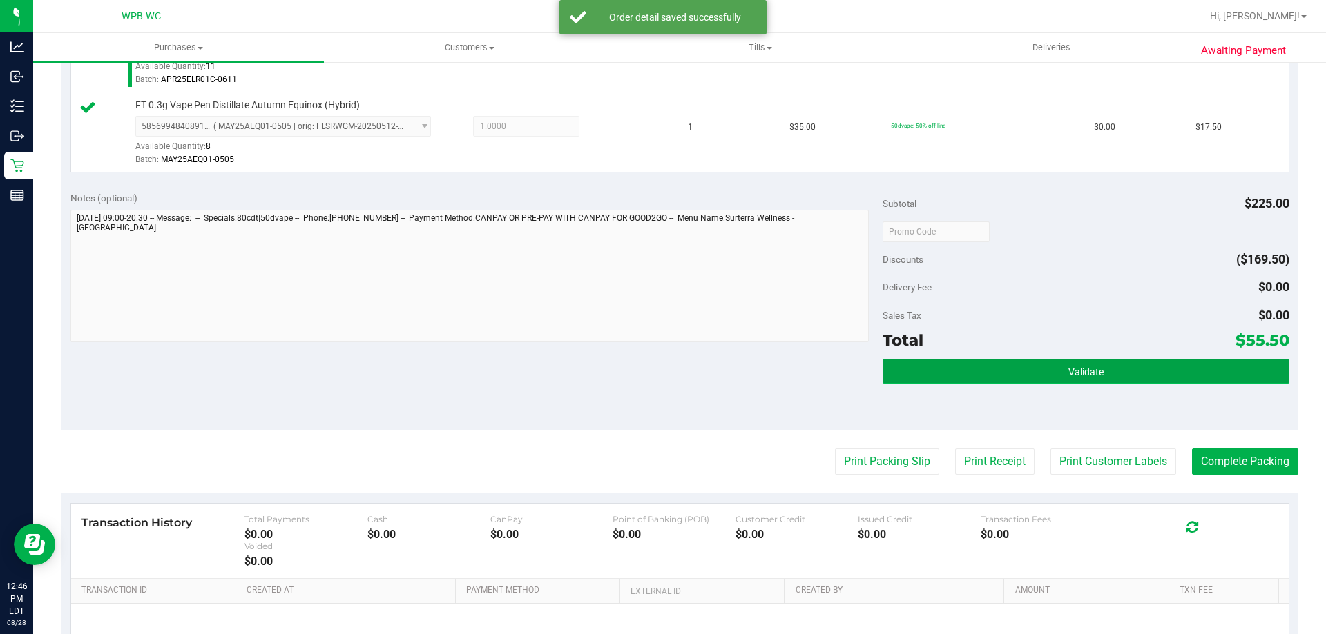
click at [1020, 363] on button "Validate" at bounding box center [1085, 371] width 406 height 25
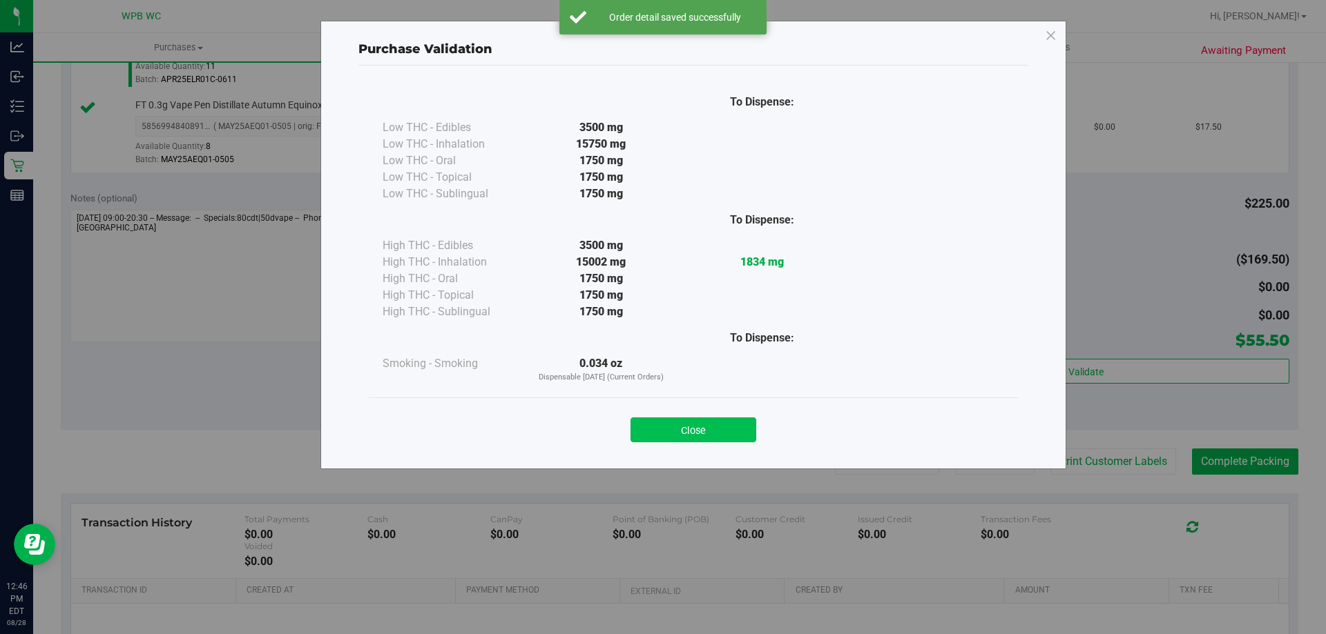
click at [729, 430] on button "Close" at bounding box center [693, 430] width 126 height 25
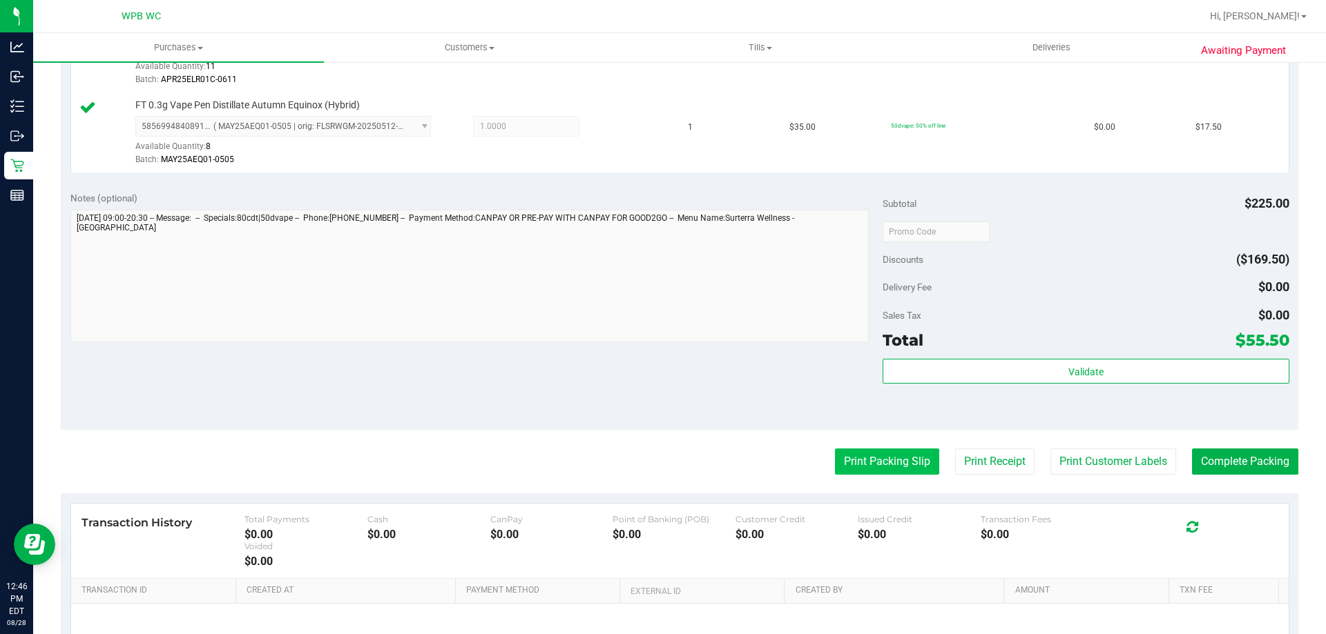
click at [895, 474] on button "Print Packing Slip" at bounding box center [887, 462] width 104 height 26
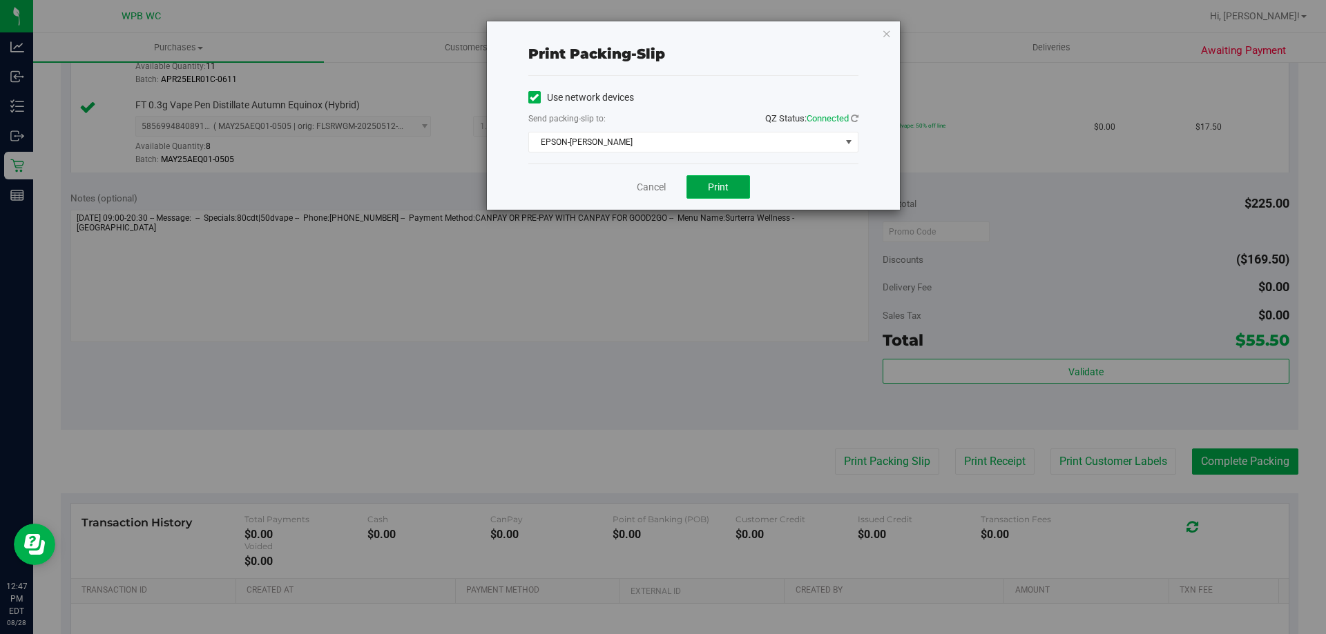
click at [704, 191] on button "Print" at bounding box center [718, 186] width 64 height 23
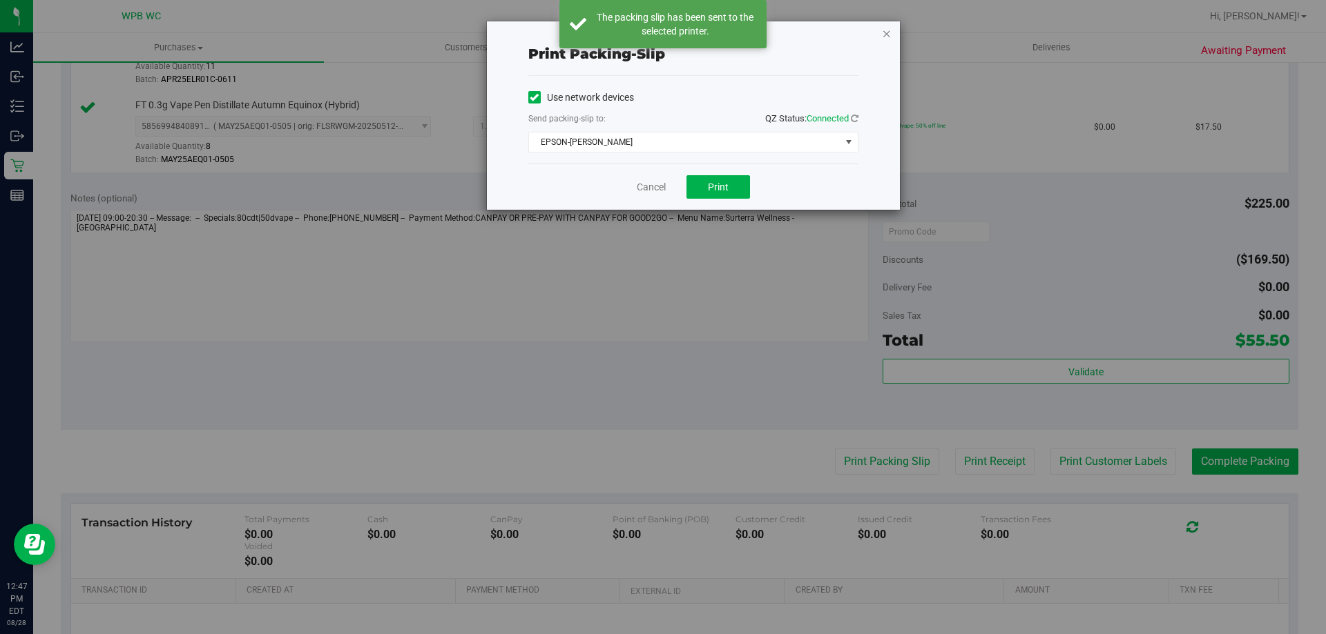
click at [888, 35] on icon "button" at bounding box center [887, 33] width 10 height 17
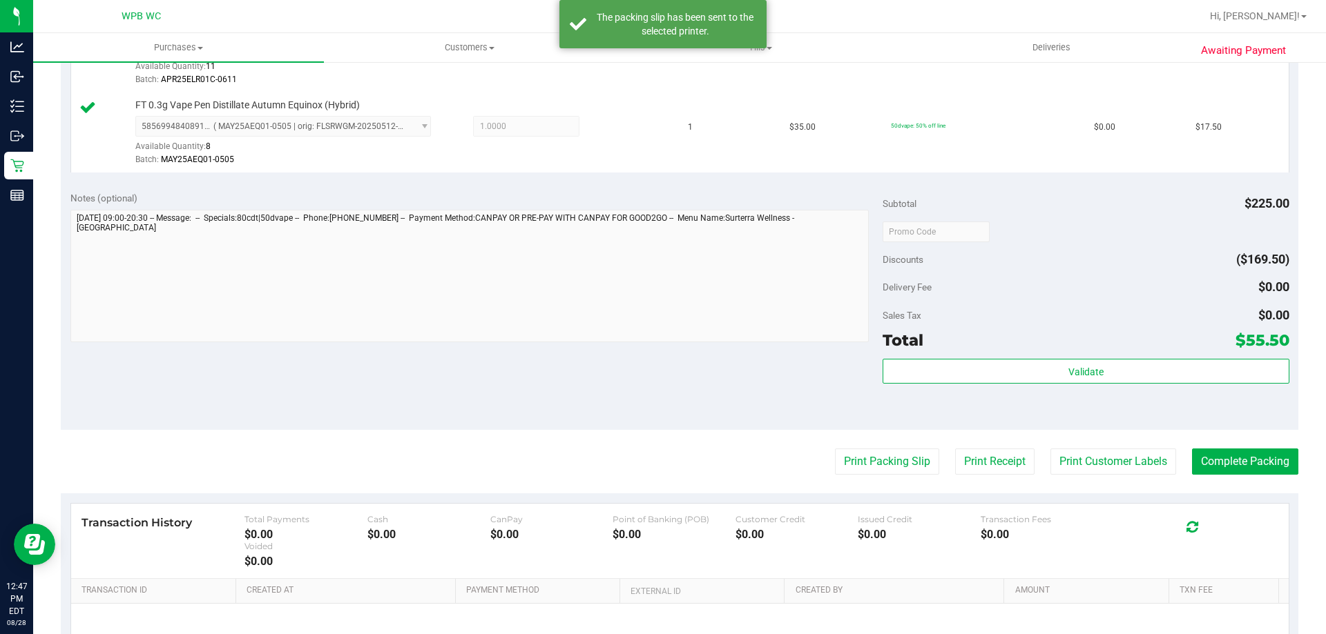
click at [1213, 482] on purchase-details "Back Edit Purchase Cancel Purchase View Profile # 11862069 BioTrack ID: - Submi…" at bounding box center [679, 171] width 1237 height 1161
click at [1203, 454] on button "Complete Packing" at bounding box center [1245, 462] width 106 height 26
